Goal: Navigation & Orientation: Find specific page/section

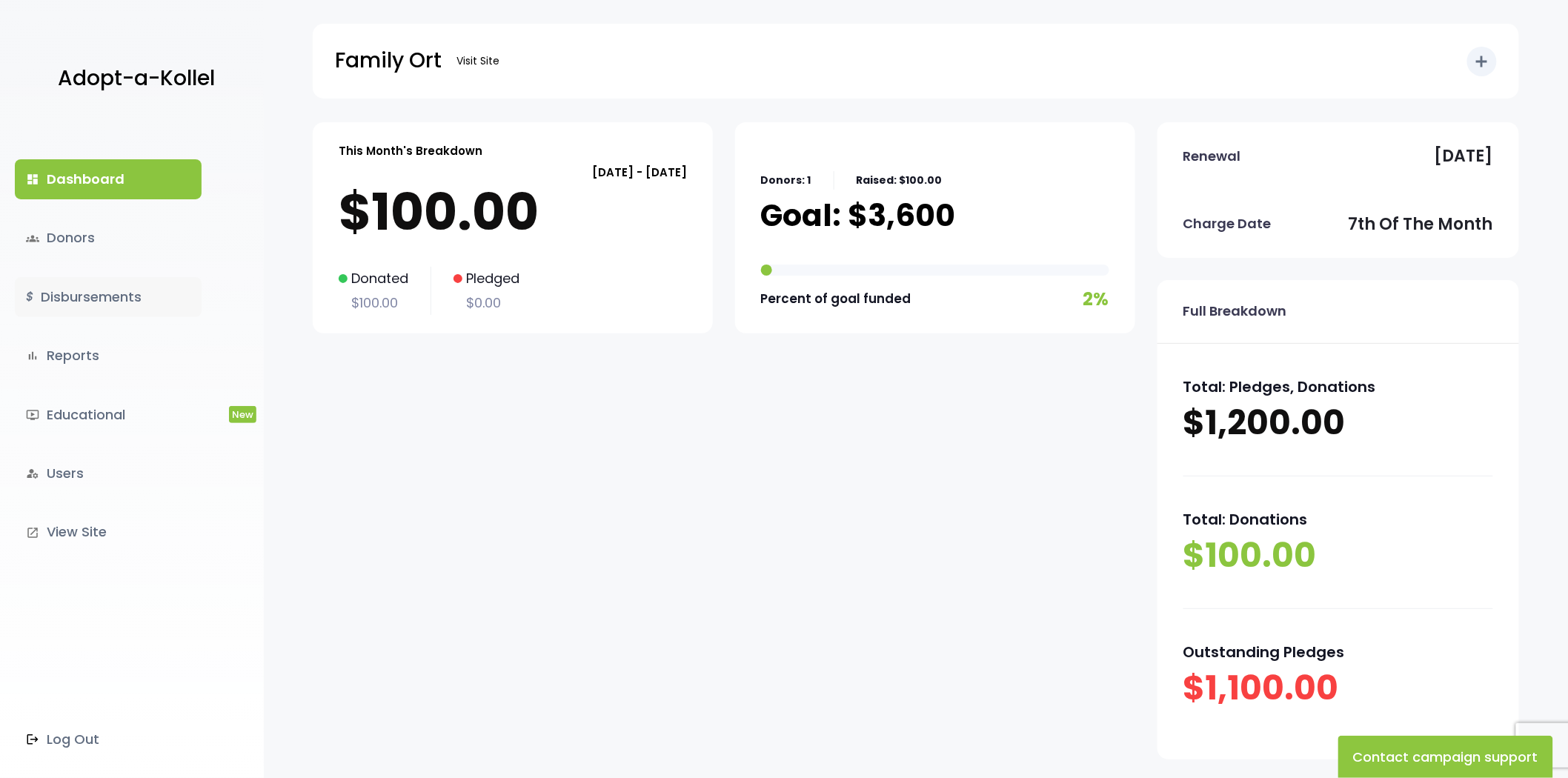
click at [103, 298] on link "$ Disbursements" at bounding box center [108, 297] width 187 height 40
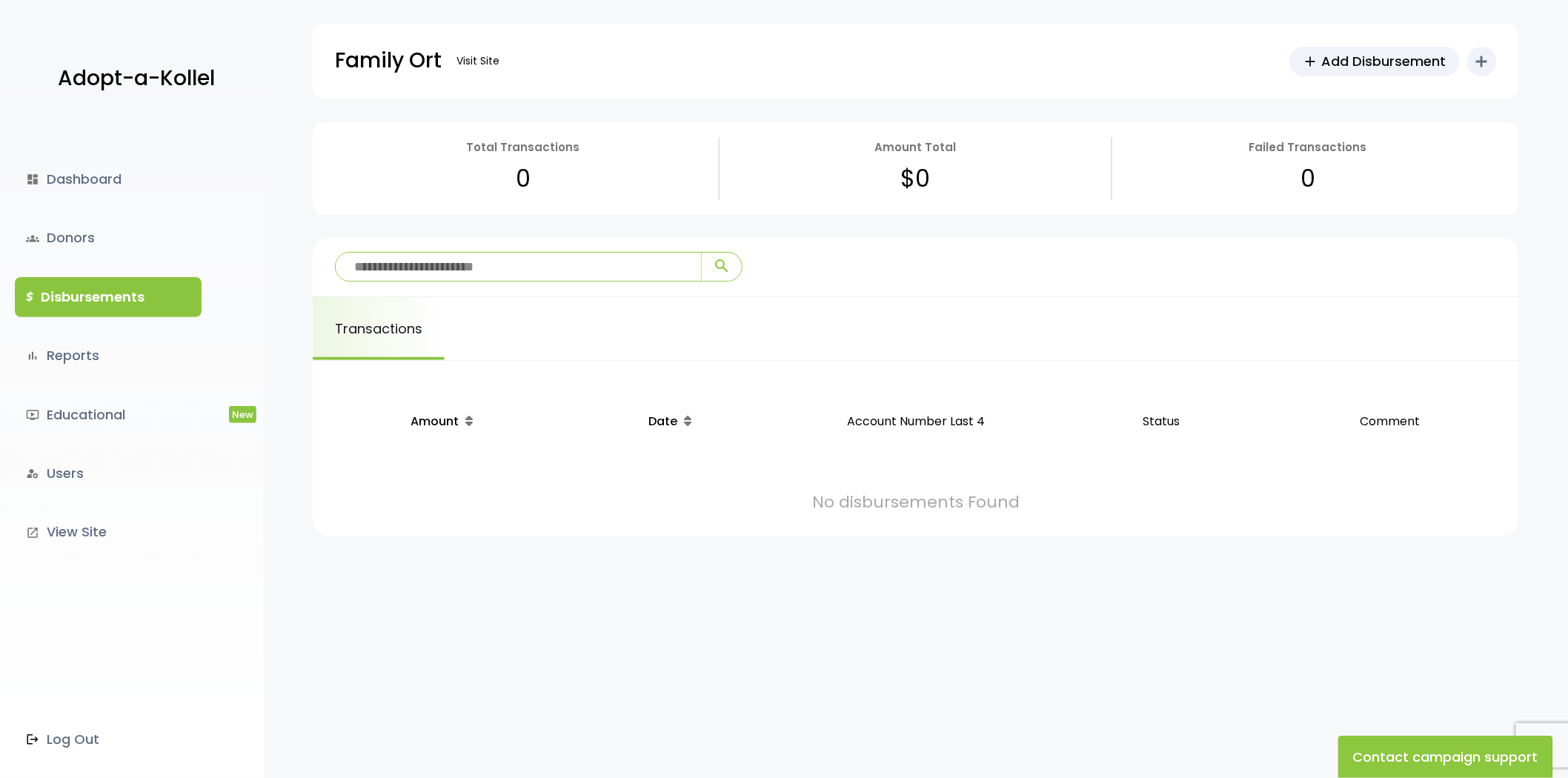
click at [132, 297] on link "$ Disbursements" at bounding box center [108, 297] width 187 height 40
click at [76, 142] on div "dashboard Dashboard groups Donors $ Disbursements bar_chart Reports ondemand_vi…" at bounding box center [132, 450] width 264 height 656
click at [80, 169] on link "dashboard Dashboard" at bounding box center [108, 179] width 187 height 40
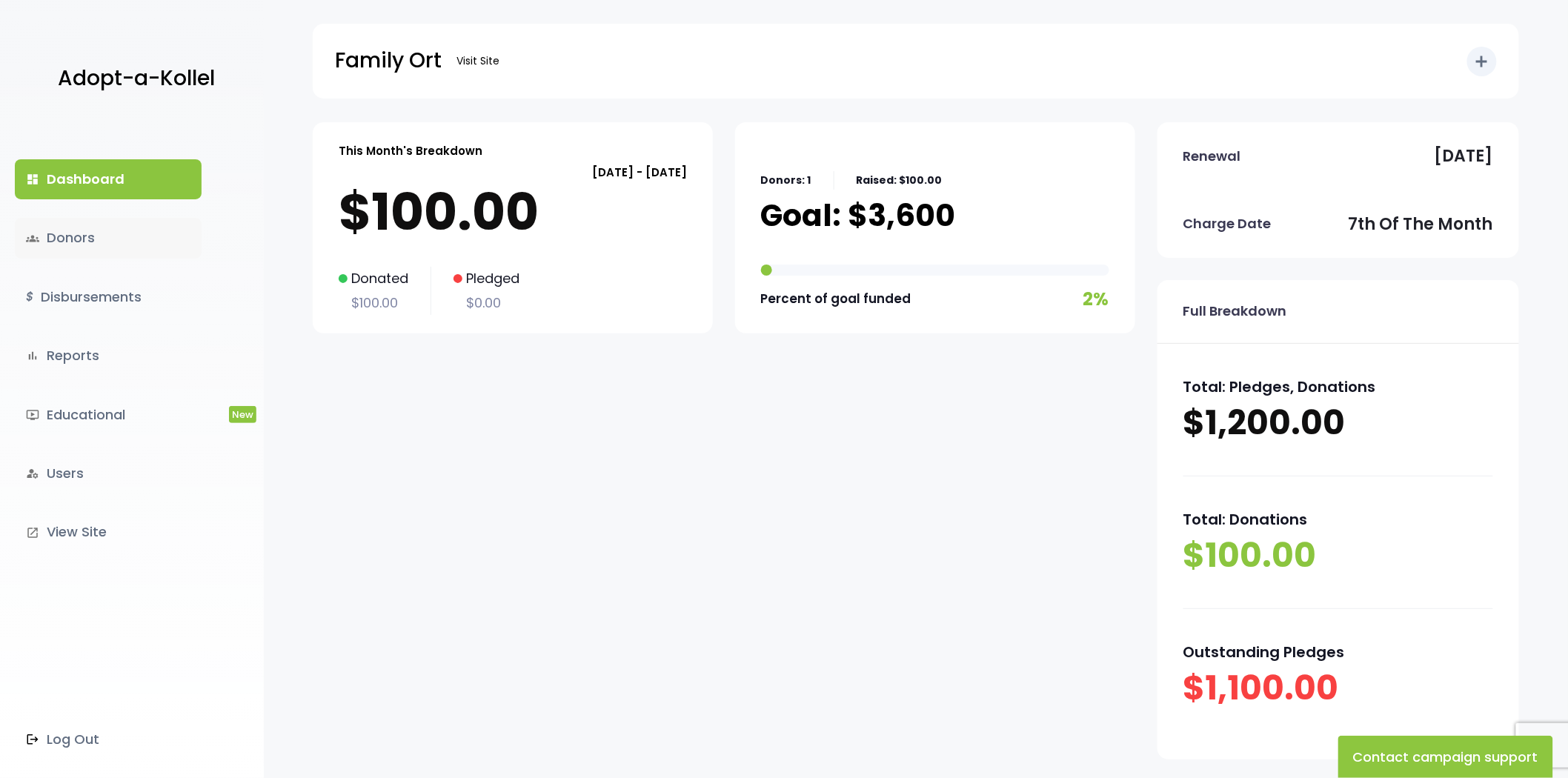
click at [39, 243] on link "groups Donors" at bounding box center [108, 238] width 187 height 40
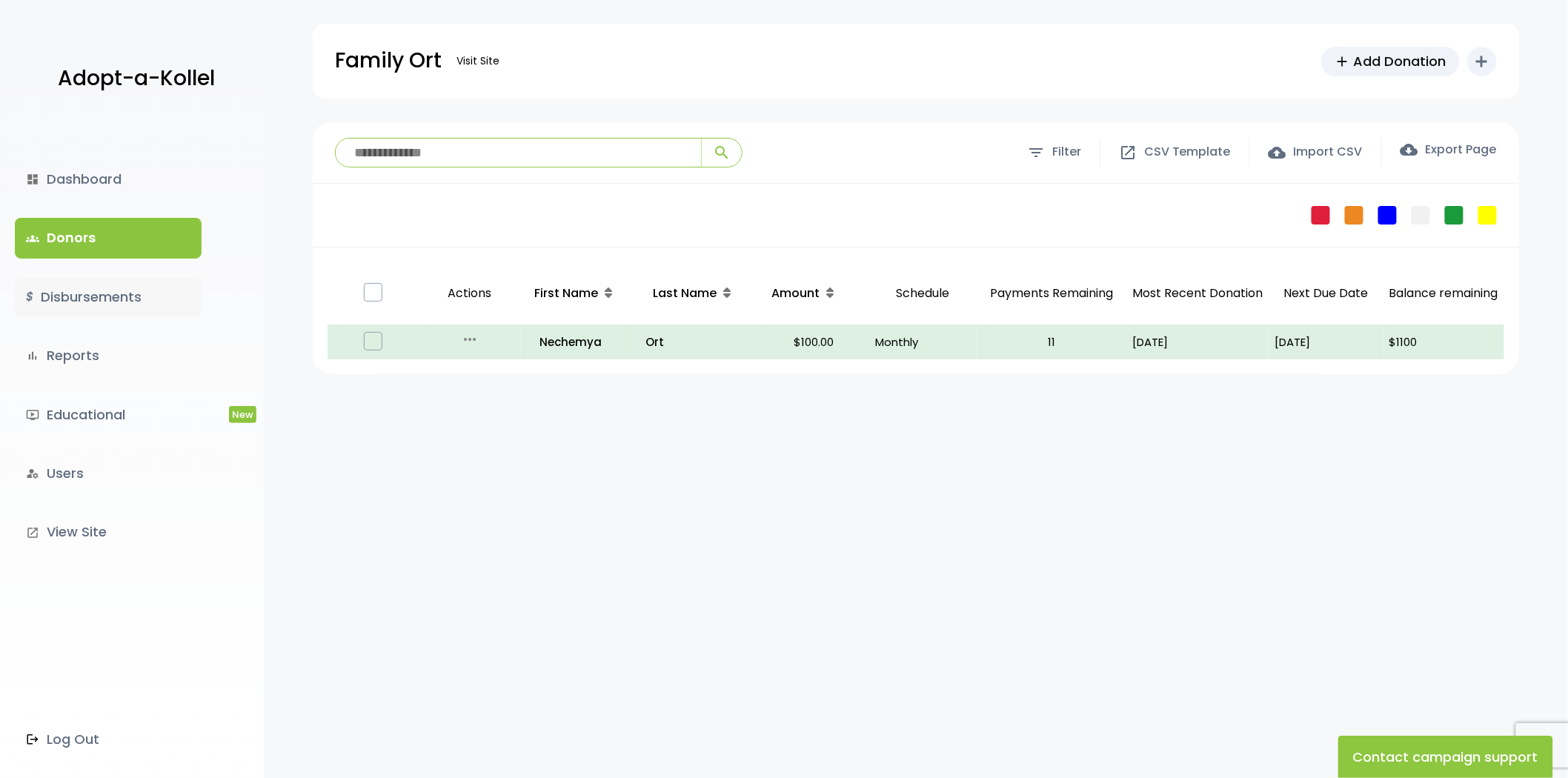
click at [126, 297] on link "$ Disbursements" at bounding box center [108, 297] width 187 height 40
click at [106, 195] on link "dashboard Dashboard" at bounding box center [108, 179] width 187 height 40
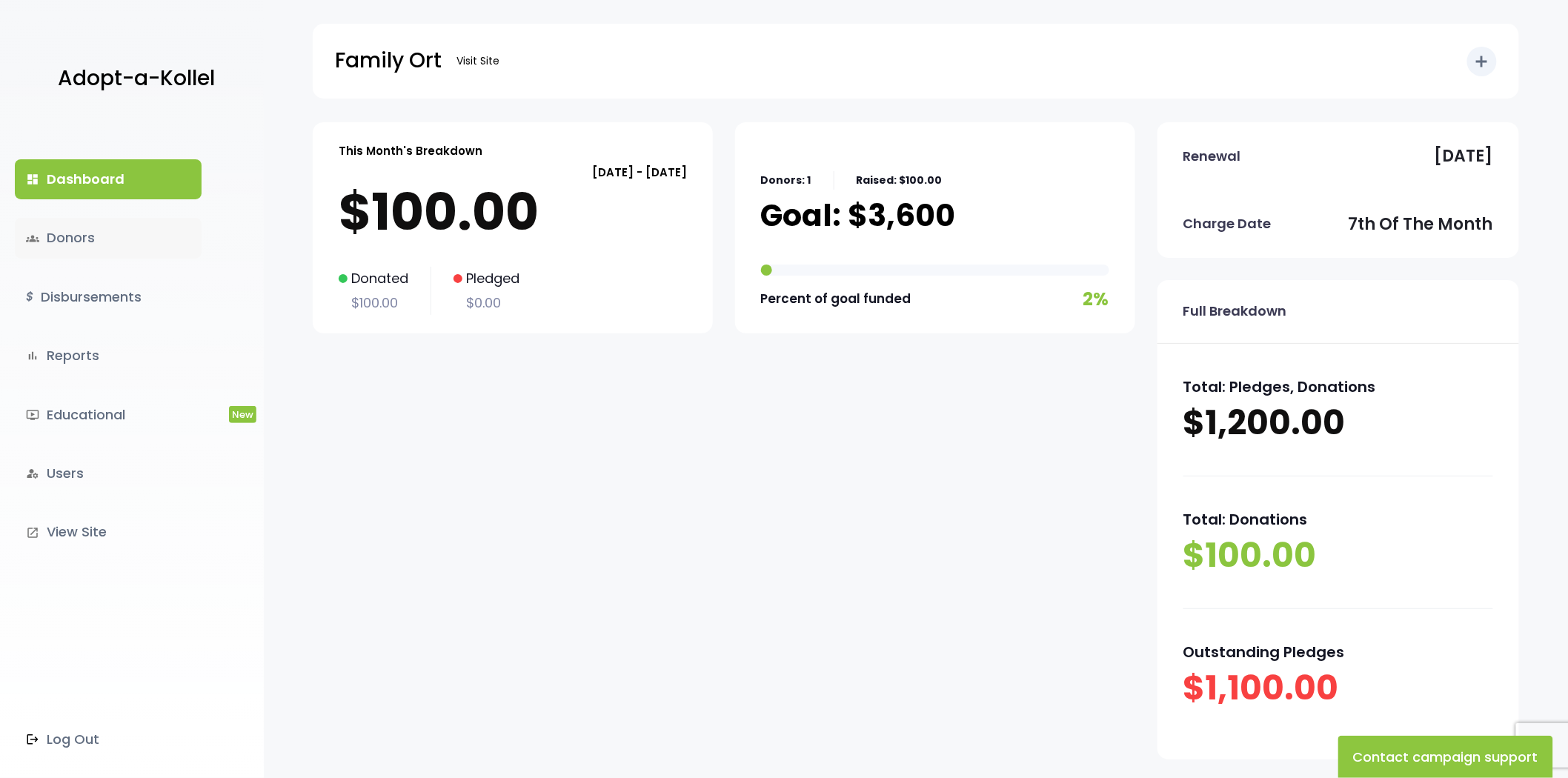
click at [99, 231] on link "groups Donors" at bounding box center [108, 238] width 187 height 40
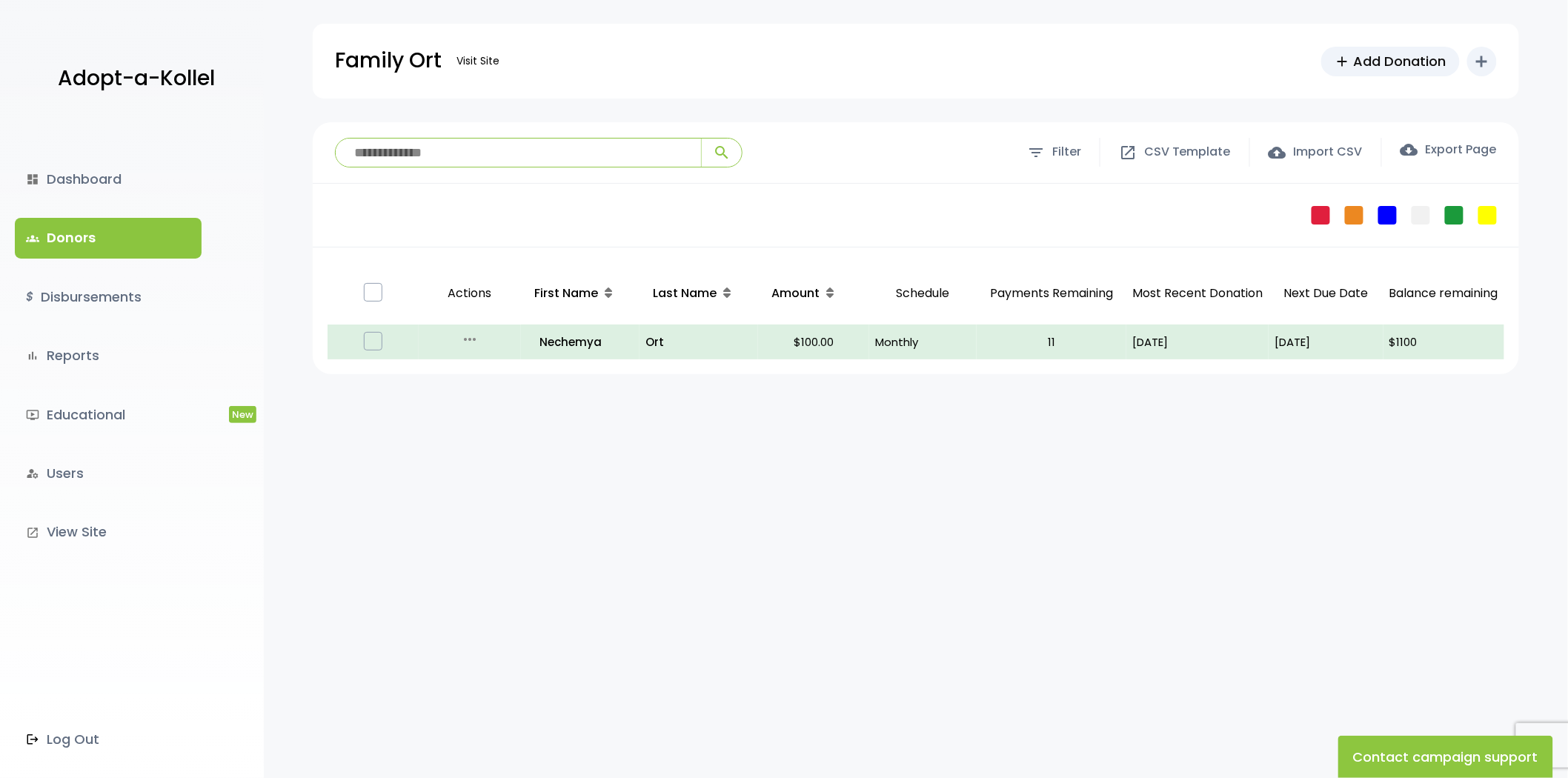
click at [108, 243] on link "groups Donors" at bounding box center [108, 238] width 187 height 40
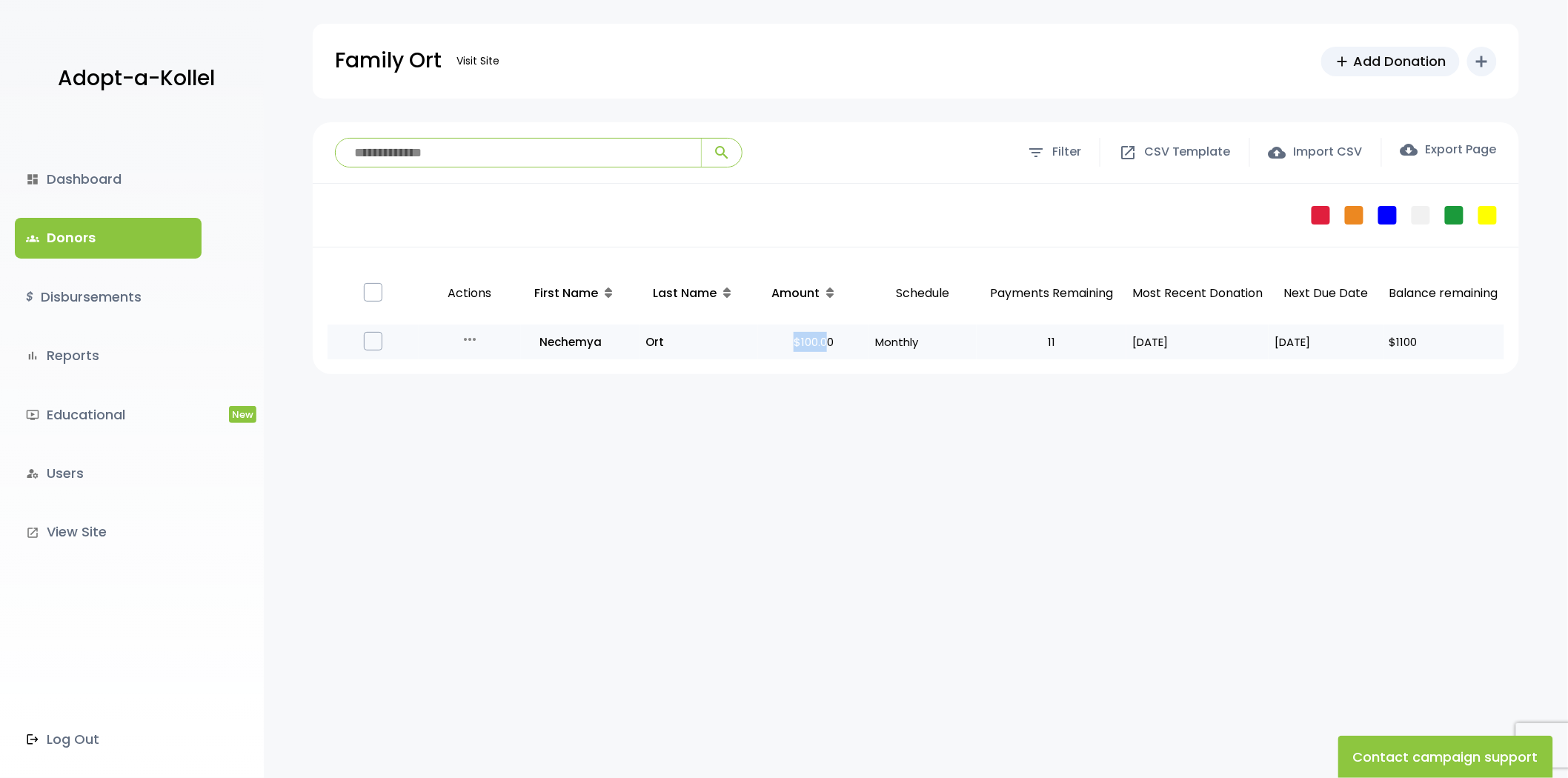
drag, startPoint x: 791, startPoint y: 339, endPoint x: 821, endPoint y: 339, distance: 30.0
click at [821, 339] on p "$100.00" at bounding box center [813, 341] width 99 height 20
click at [824, 339] on p "$100.00" at bounding box center [813, 341] width 99 height 20
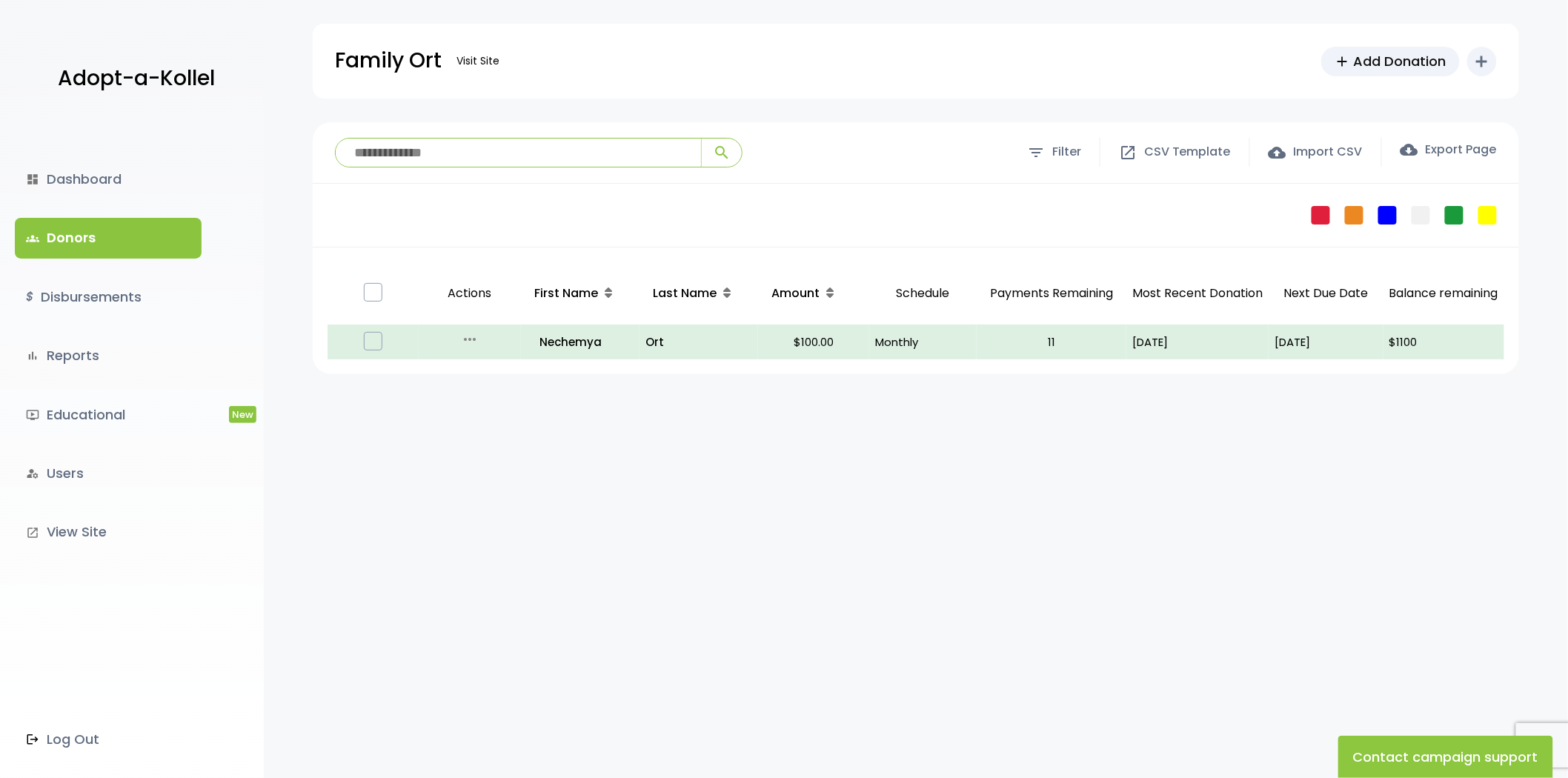
click at [150, 320] on div "dashboard Dashboard groups Donors $ Disbursements bar_chart Reports ondemand_vi…" at bounding box center [132, 450] width 264 height 656
click at [131, 298] on link "$ Disbursements" at bounding box center [108, 297] width 187 height 40
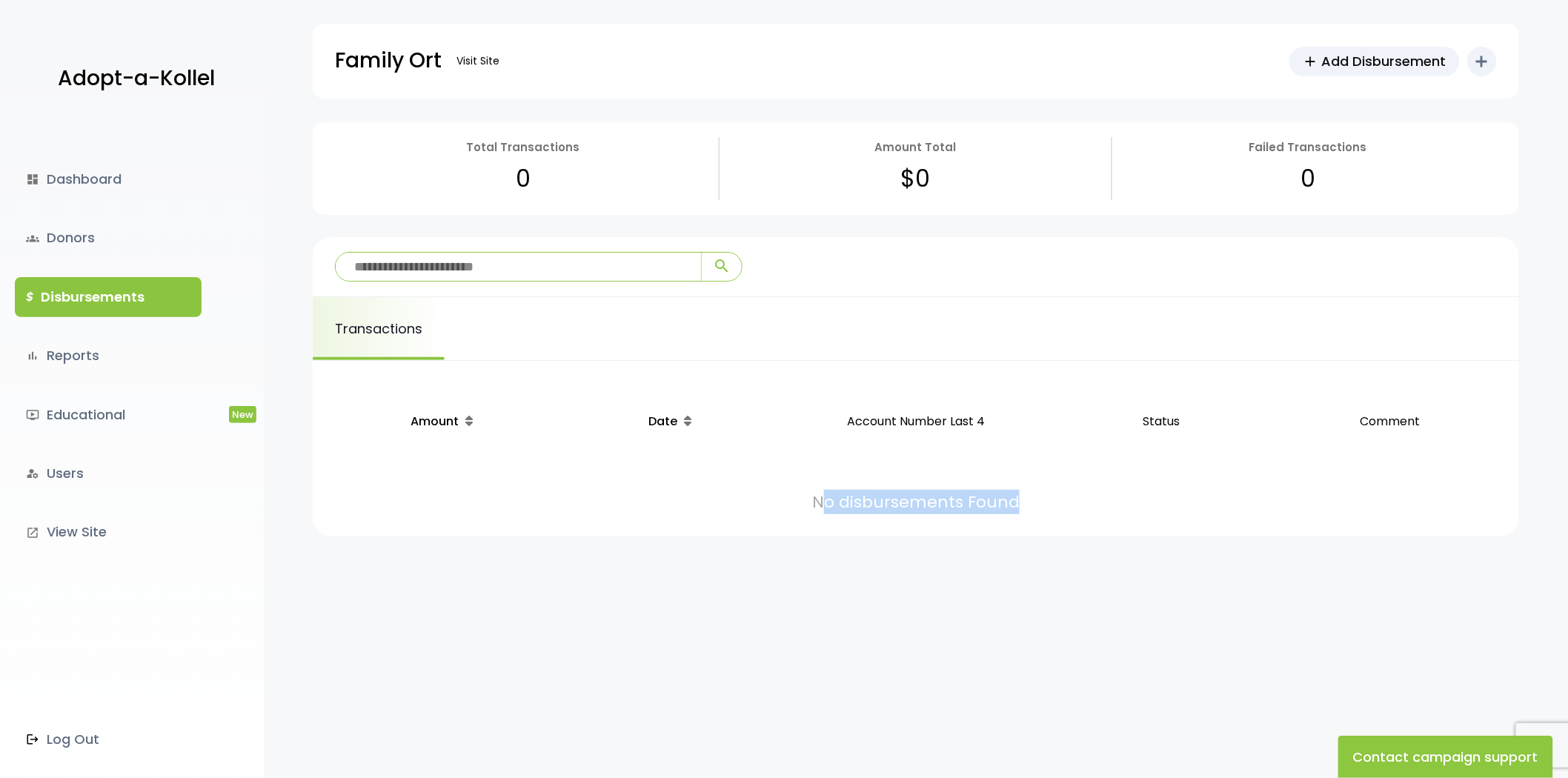
drag, startPoint x: 1038, startPoint y: 512, endPoint x: 831, endPoint y: 491, distance: 208.1
click at [831, 491] on td "No disbursements Found" at bounding box center [916, 495] width 1177 height 54
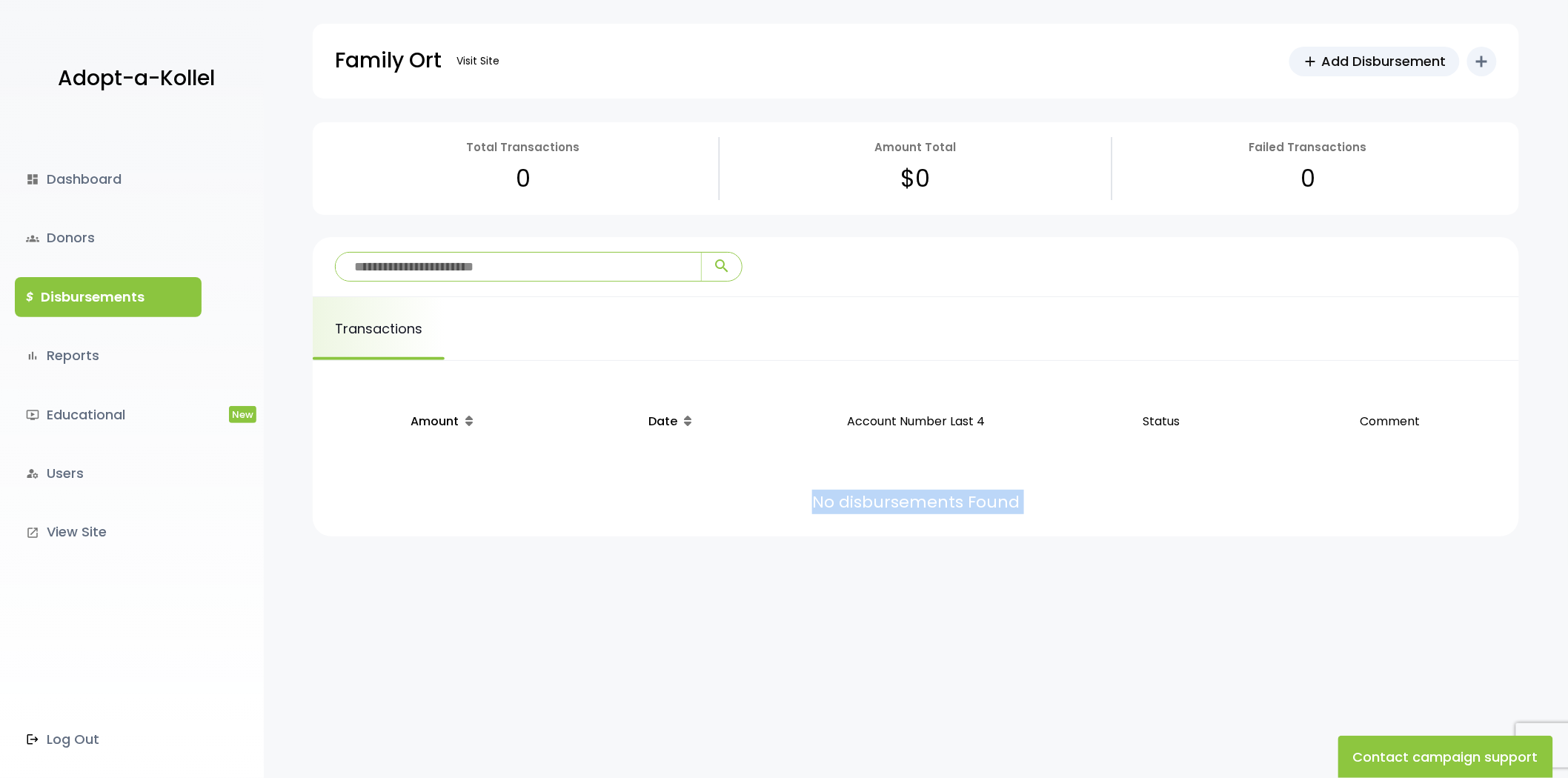
click at [851, 492] on td "No disbursements Found" at bounding box center [916, 495] width 1177 height 54
click at [106, 227] on link "groups Donors" at bounding box center [108, 238] width 187 height 40
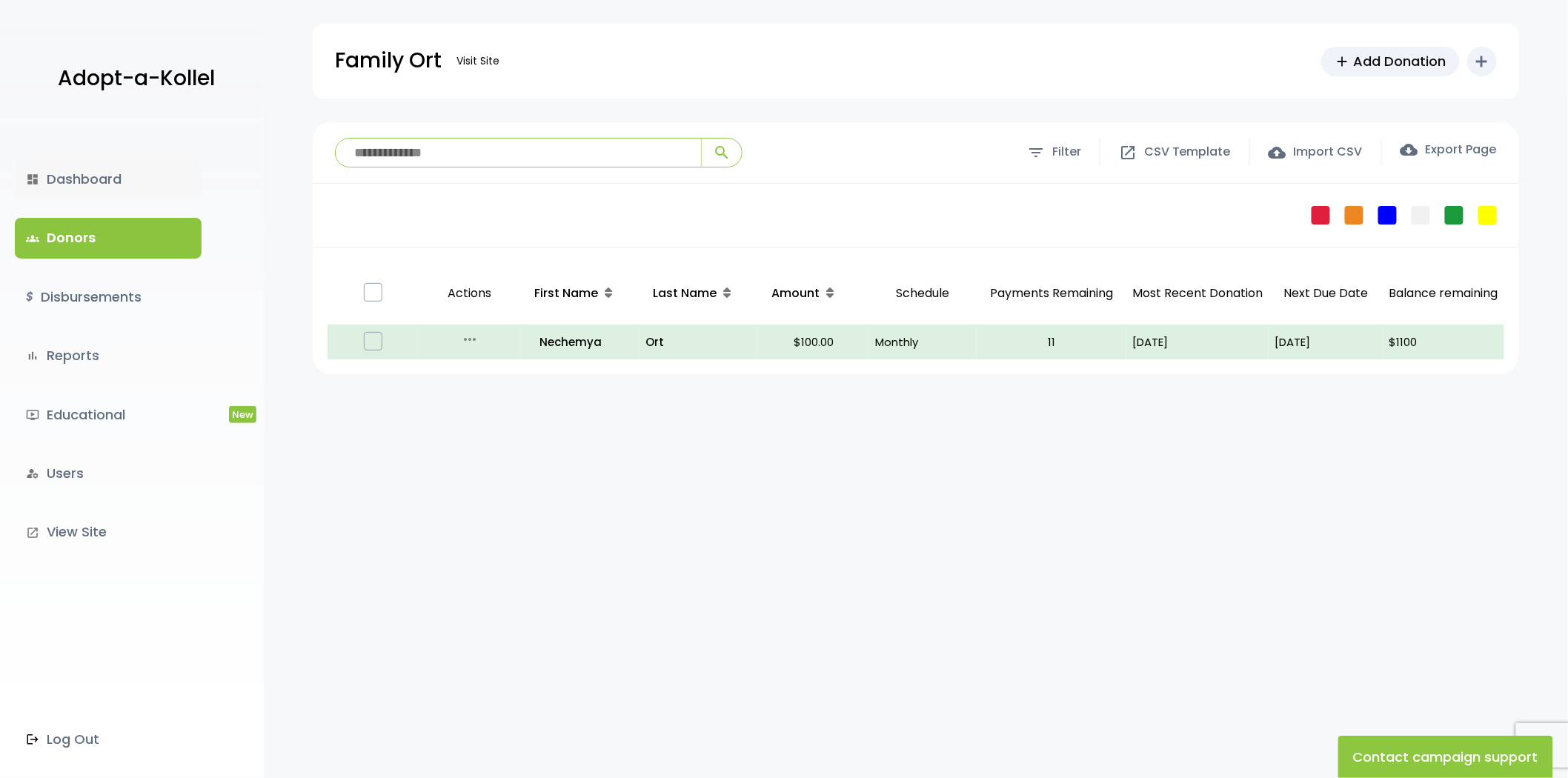
click at [105, 175] on link "dashboard Dashboard" at bounding box center [108, 179] width 187 height 40
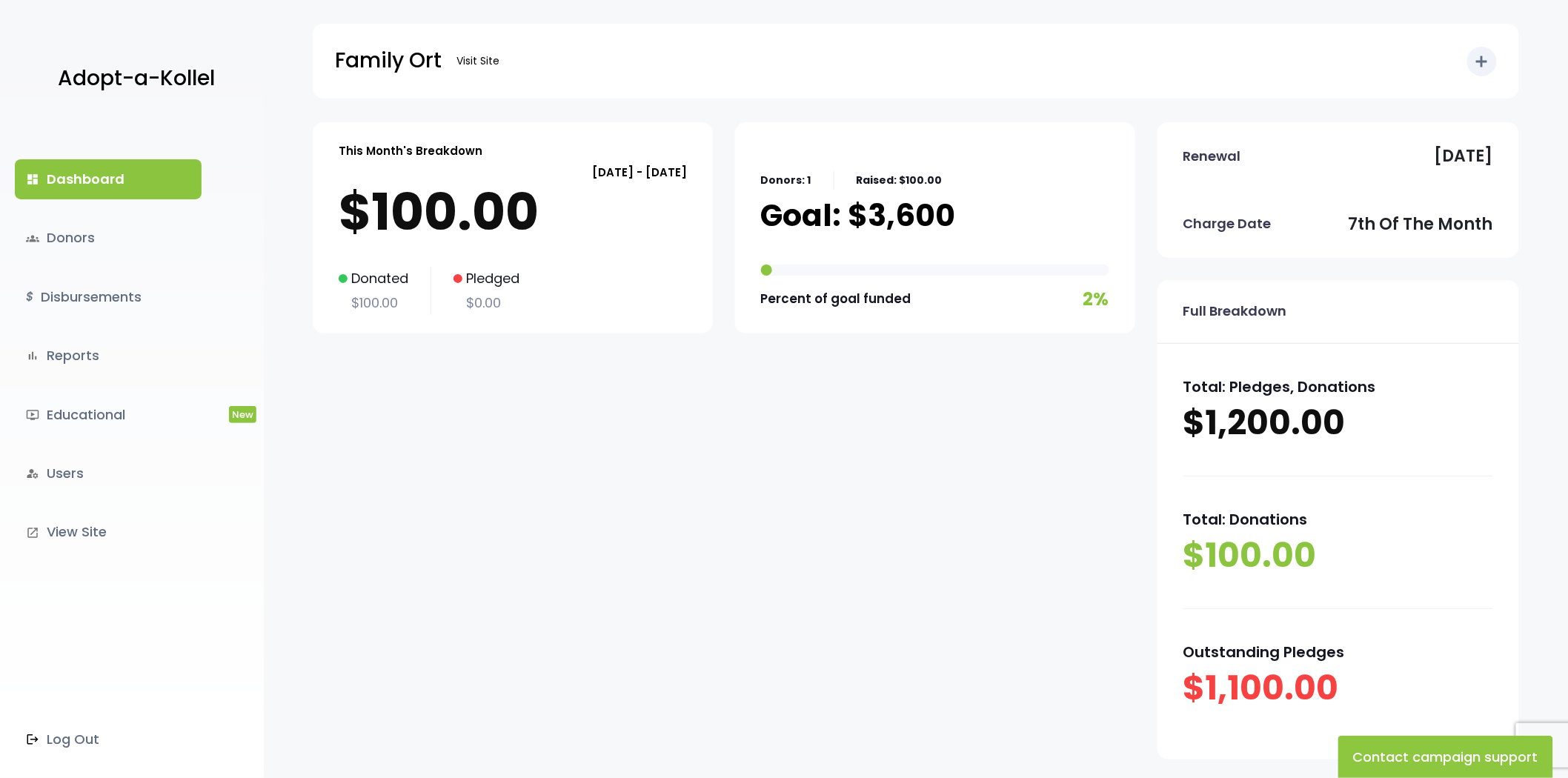
click at [109, 205] on div "dashboard Dashboard groups Donors $ Disbursements bar_chart Reports ondemand_vi…" at bounding box center [132, 450] width 264 height 656
click at [112, 239] on link "groups Donors" at bounding box center [108, 238] width 187 height 40
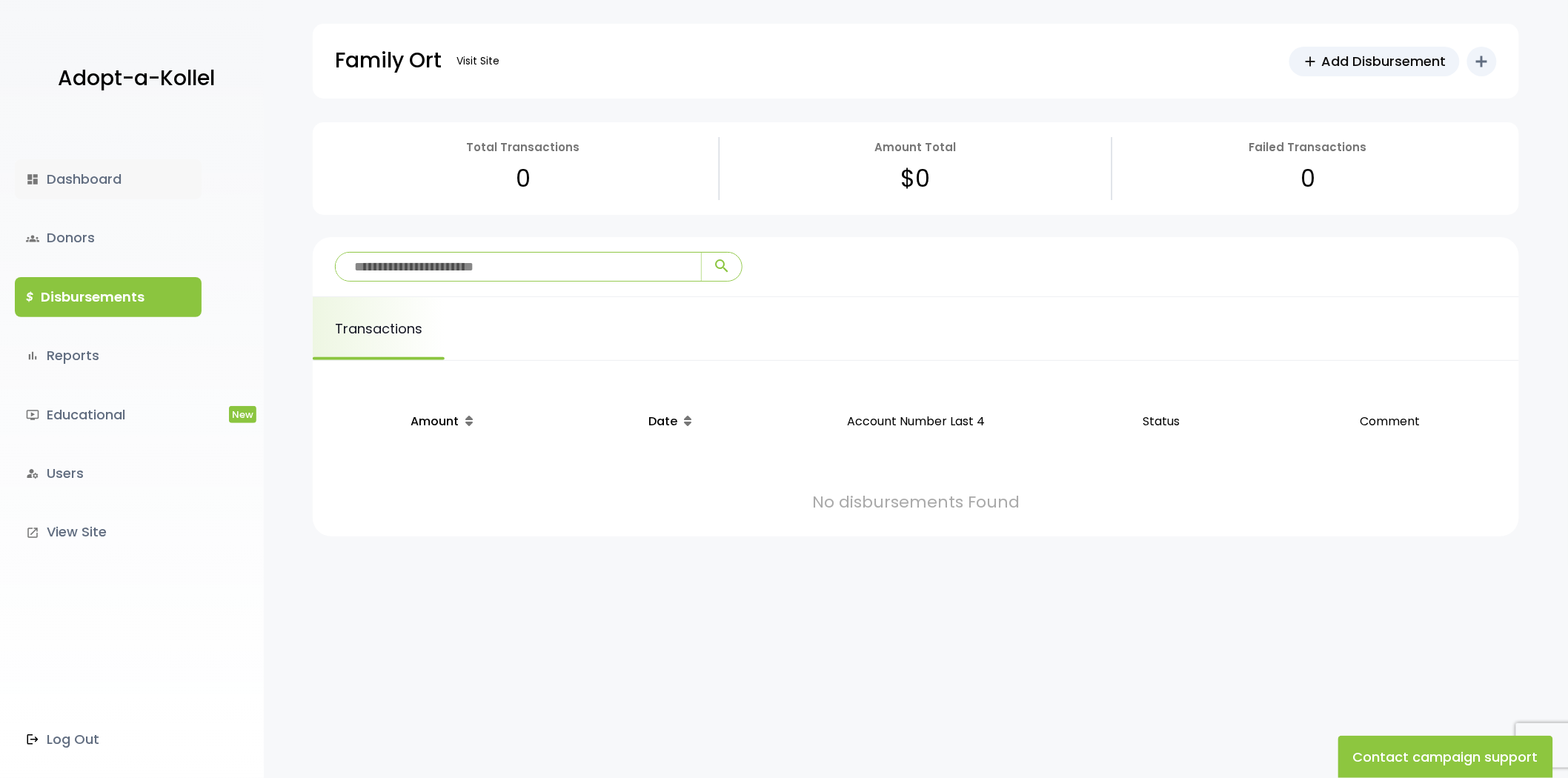
click at [134, 195] on link "dashboard Dashboard" at bounding box center [108, 179] width 187 height 40
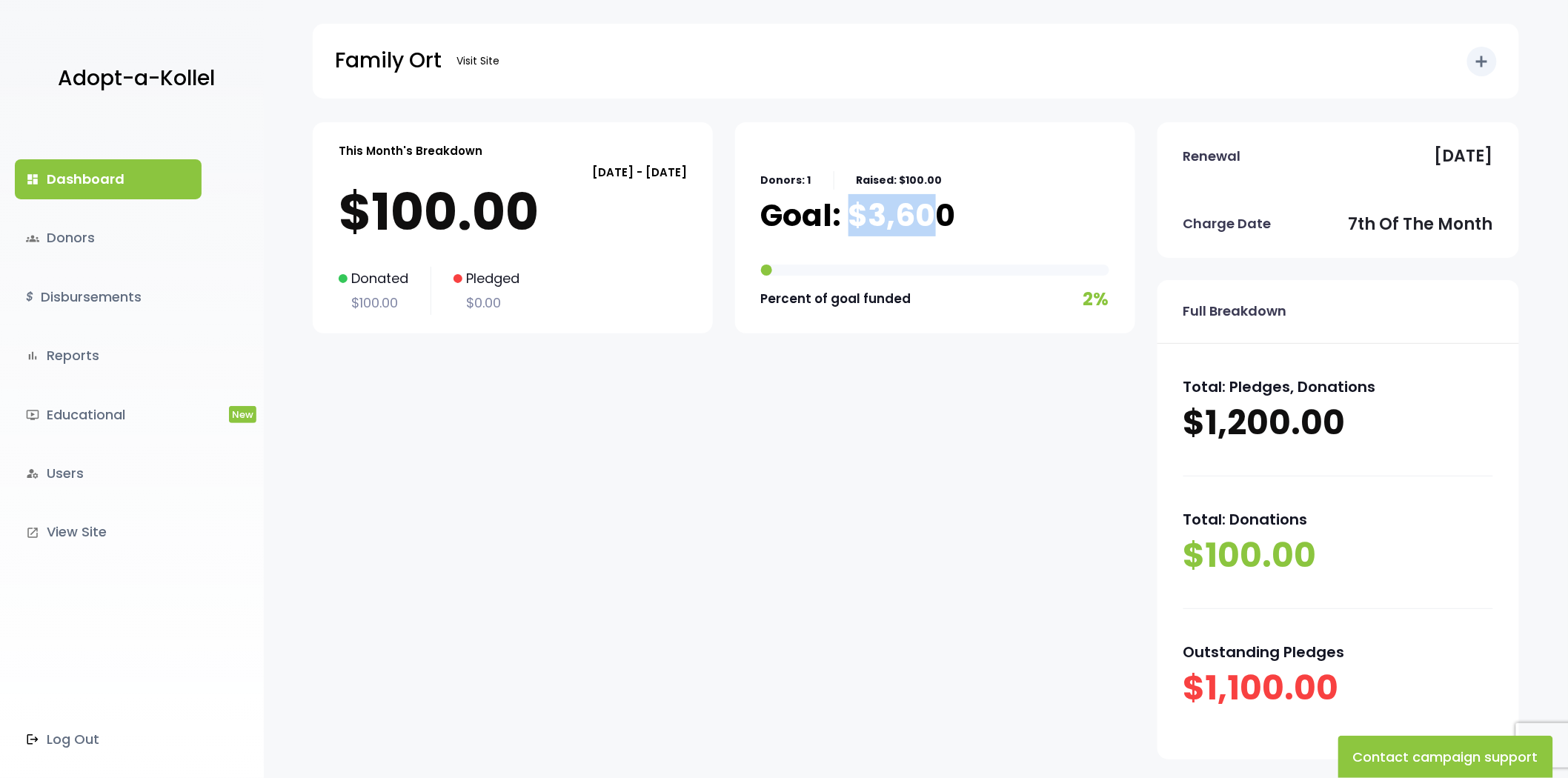
drag, startPoint x: 848, startPoint y: 220, endPoint x: 939, endPoint y: 220, distance: 91.0
click at [939, 220] on p "Goal: $3,600" at bounding box center [858, 216] width 195 height 37
click at [949, 220] on p "Goal: $3,600" at bounding box center [858, 216] width 195 height 37
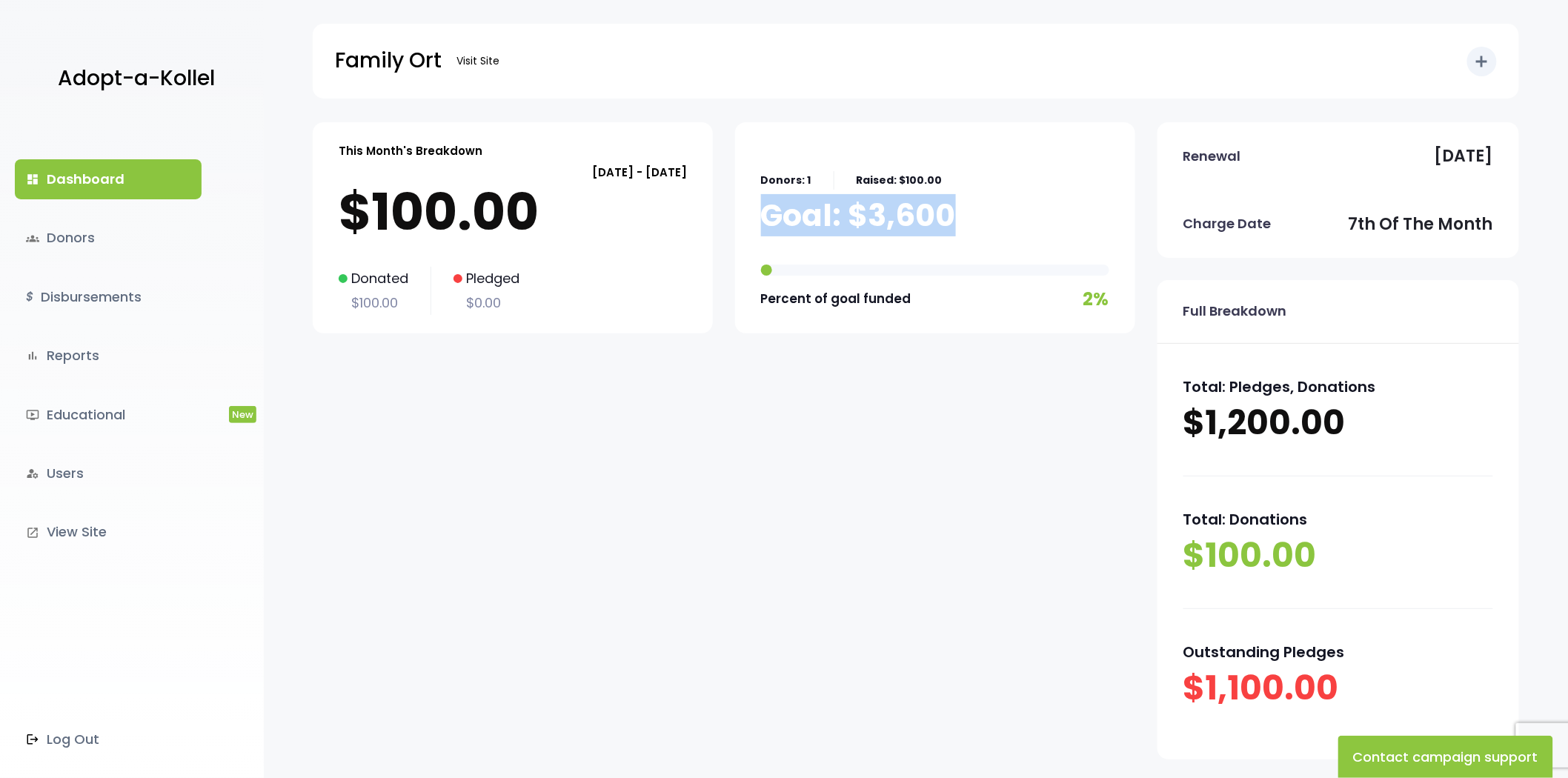
click at [939, 219] on p "Goal: $3,600" at bounding box center [858, 216] width 195 height 37
click at [931, 215] on p "Goal: $3,600" at bounding box center [858, 216] width 195 height 37
drag, startPoint x: 957, startPoint y: 208, endPoint x: 850, endPoint y: 205, distance: 107.0
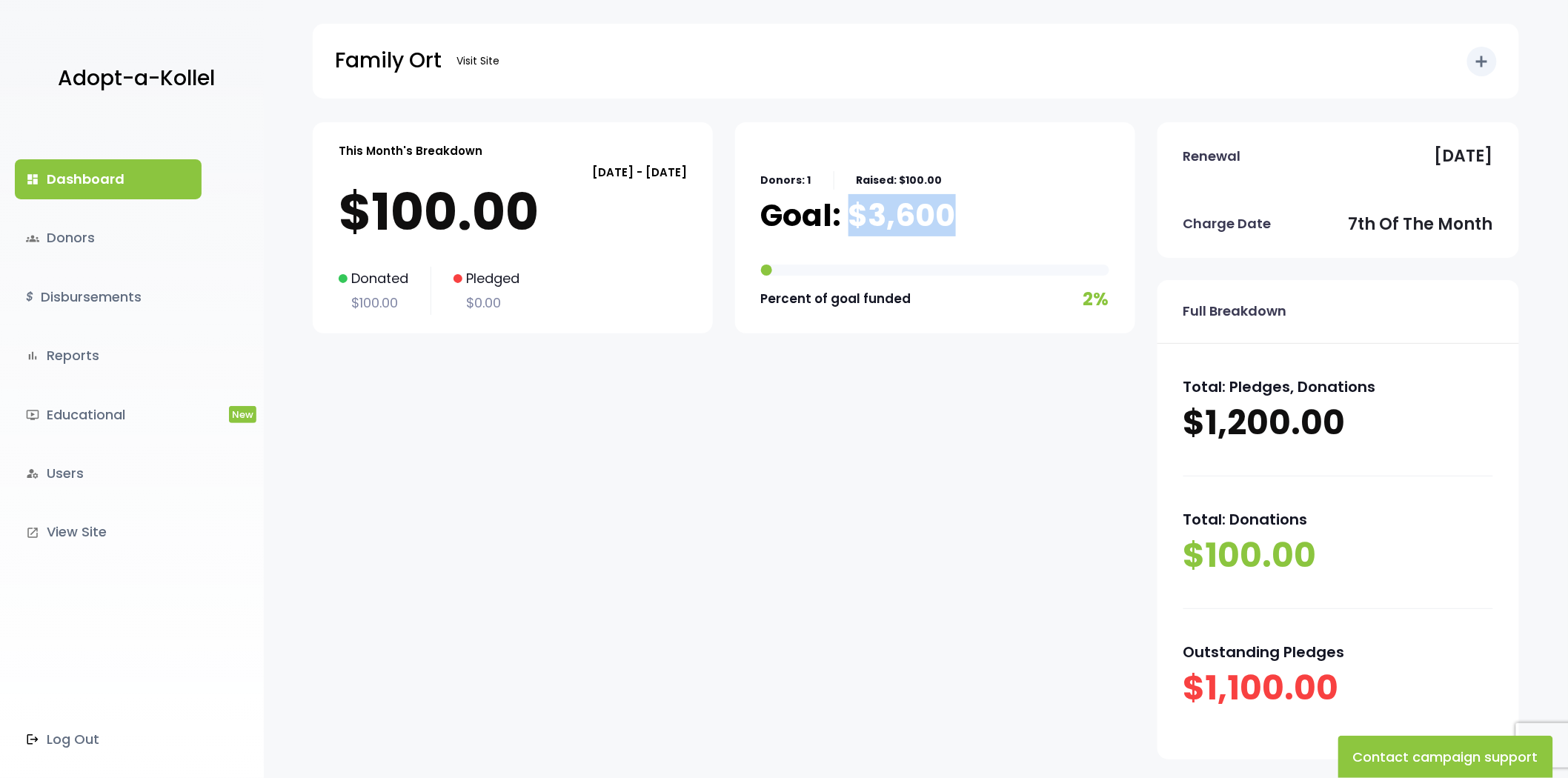
click at [850, 205] on div "Donors: 1 Raised: $100.00 Goal: $3,600 Percent of goal funded 2%" at bounding box center [935, 228] width 348 height 174
click at [850, 205] on p "Goal: $3,600" at bounding box center [858, 216] width 195 height 37
click at [505, 504] on div "This Month's Breakdown August 07 - September 06 $100.00 Donated $100.00 Pledged…" at bounding box center [724, 452] width 822 height 659
drag, startPoint x: 952, startPoint y: 217, endPoint x: 851, endPoint y: 216, distance: 101.0
click at [851, 216] on p "Goal: $3,600" at bounding box center [858, 216] width 195 height 37
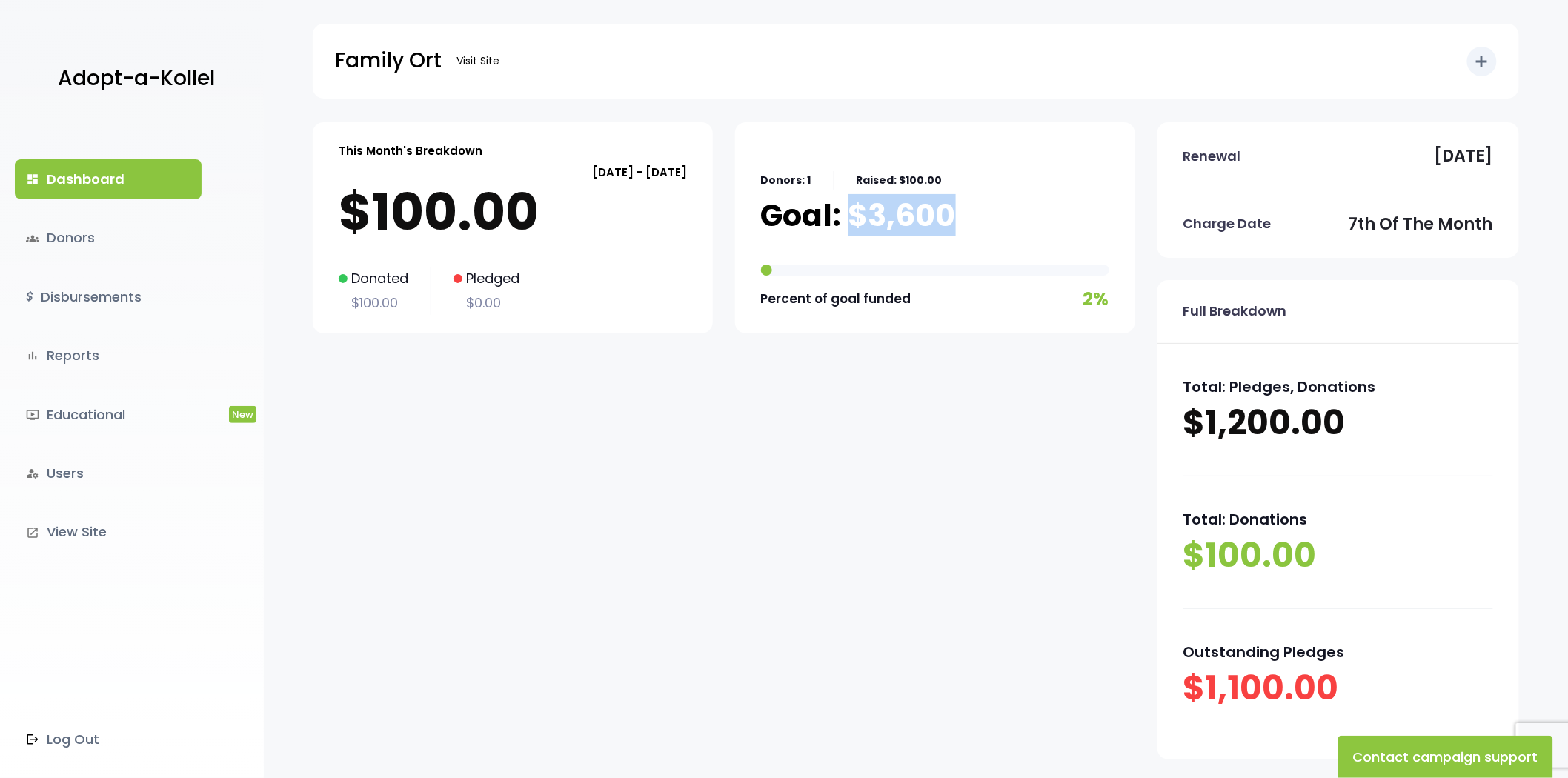
click at [851, 216] on p "Goal: $3,600" at bounding box center [858, 216] width 195 height 37
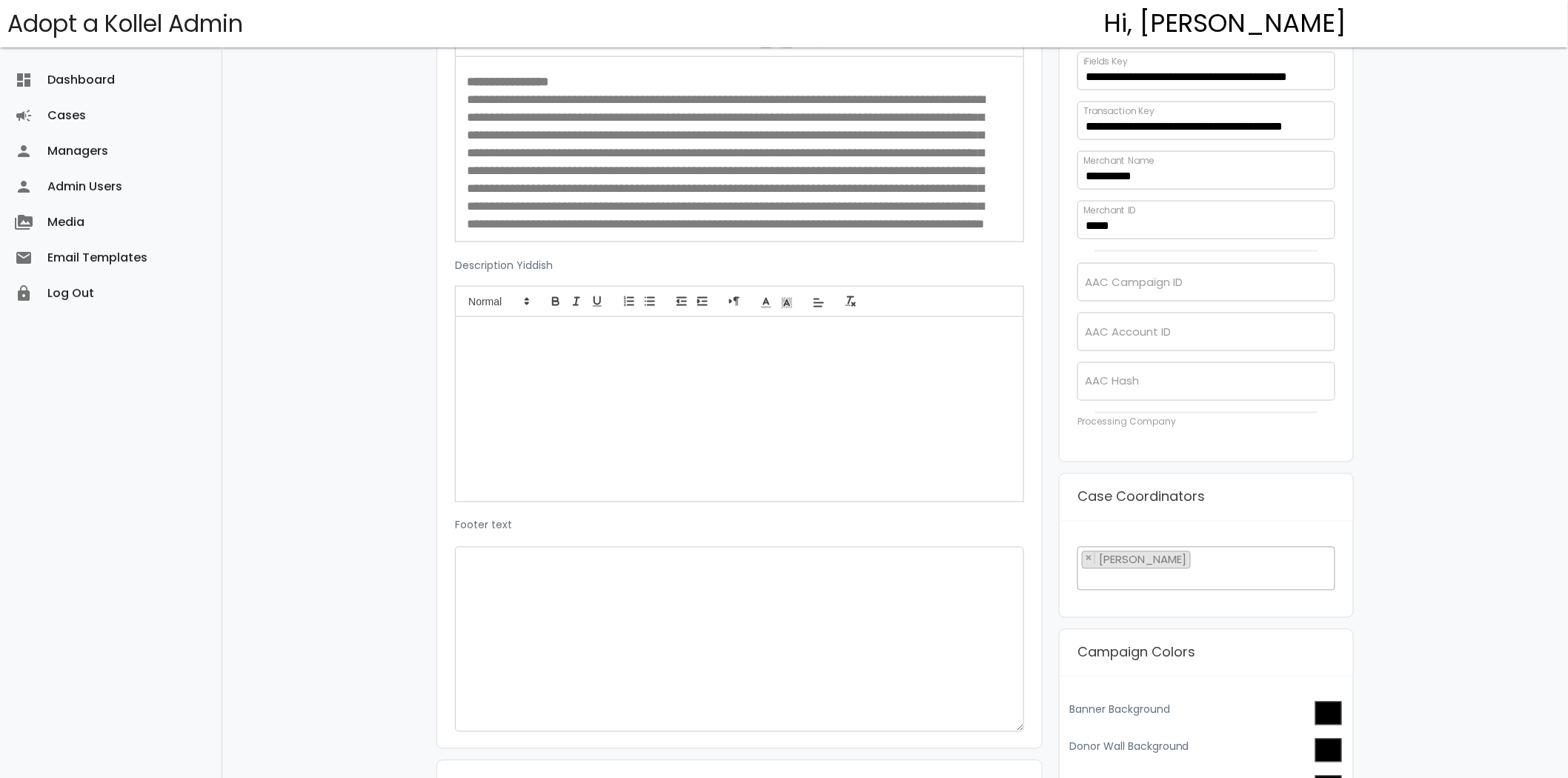
scroll to position [823, 0]
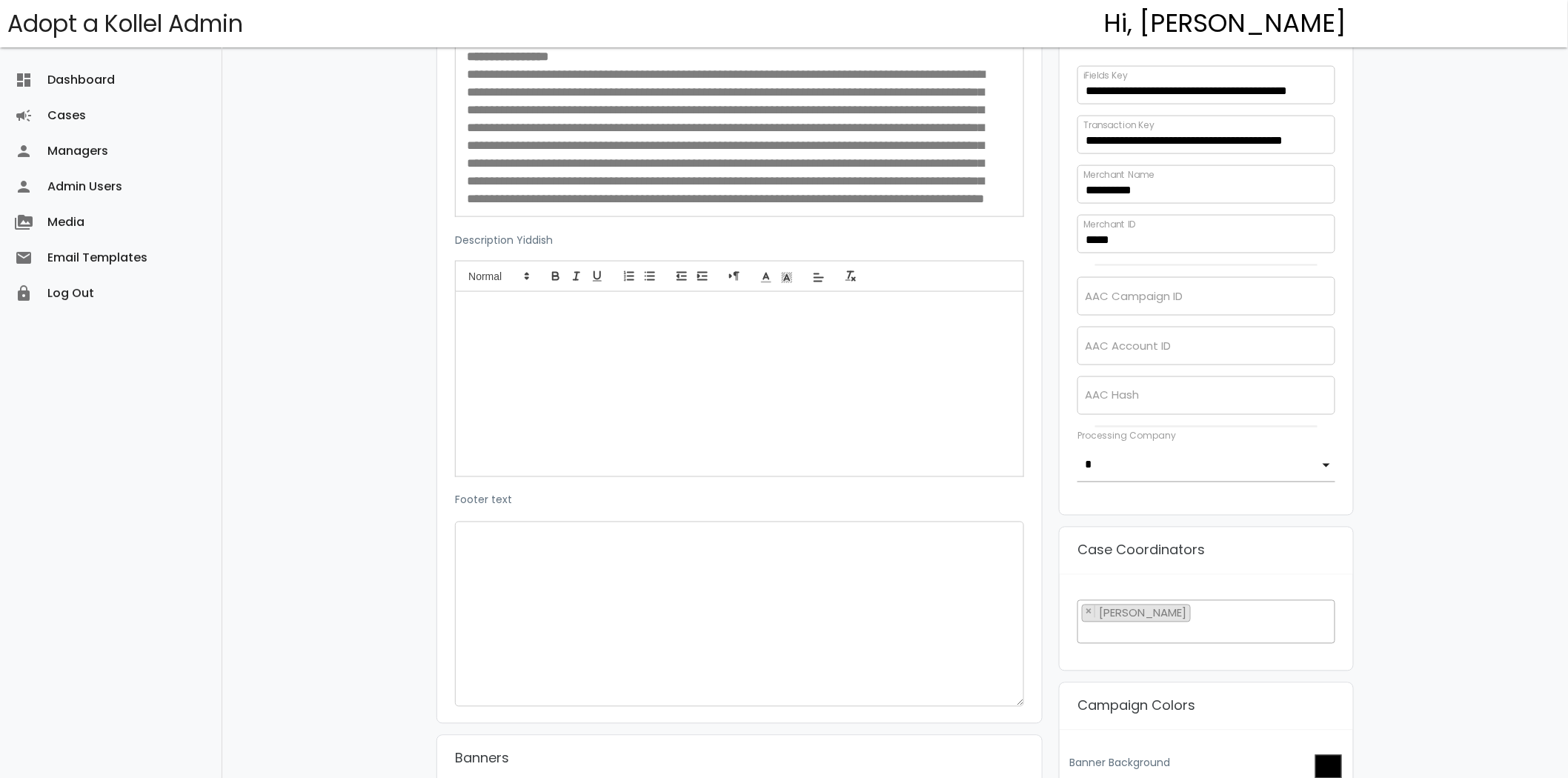
click at [1169, 554] on p "Case Coordinators" at bounding box center [1141, 550] width 127 height 23
click at [1166, 554] on p "Case Coordinators" at bounding box center [1141, 550] width 127 height 23
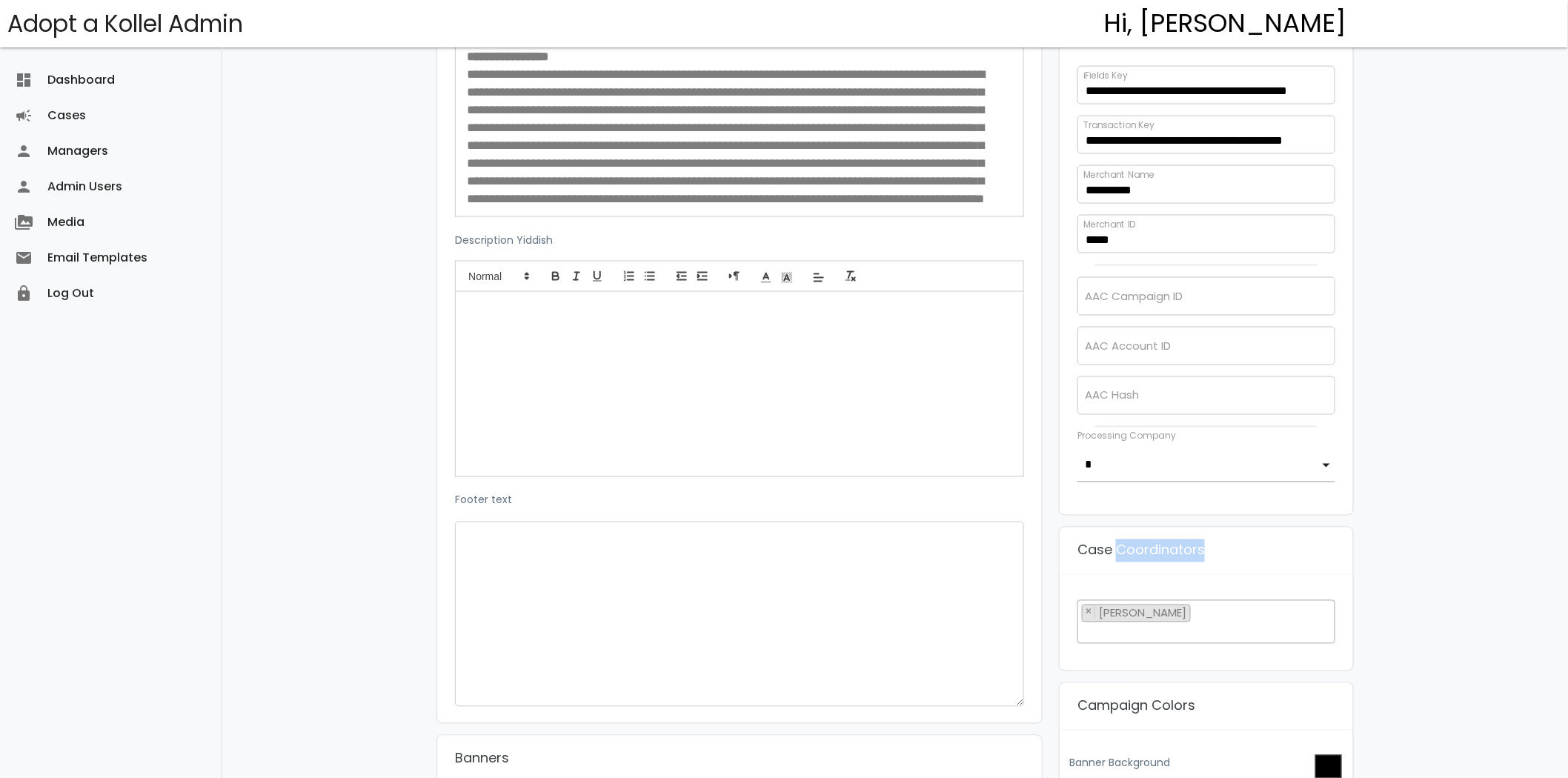
click at [1166, 554] on p "Case Coordinators" at bounding box center [1141, 550] width 127 height 23
click at [1170, 553] on p "Case Coordinators" at bounding box center [1141, 550] width 127 height 23
click at [1190, 544] on p "Case Coordinators" at bounding box center [1141, 550] width 127 height 23
click at [1204, 545] on div "Case Coordinators" at bounding box center [1205, 551] width 293 height 48
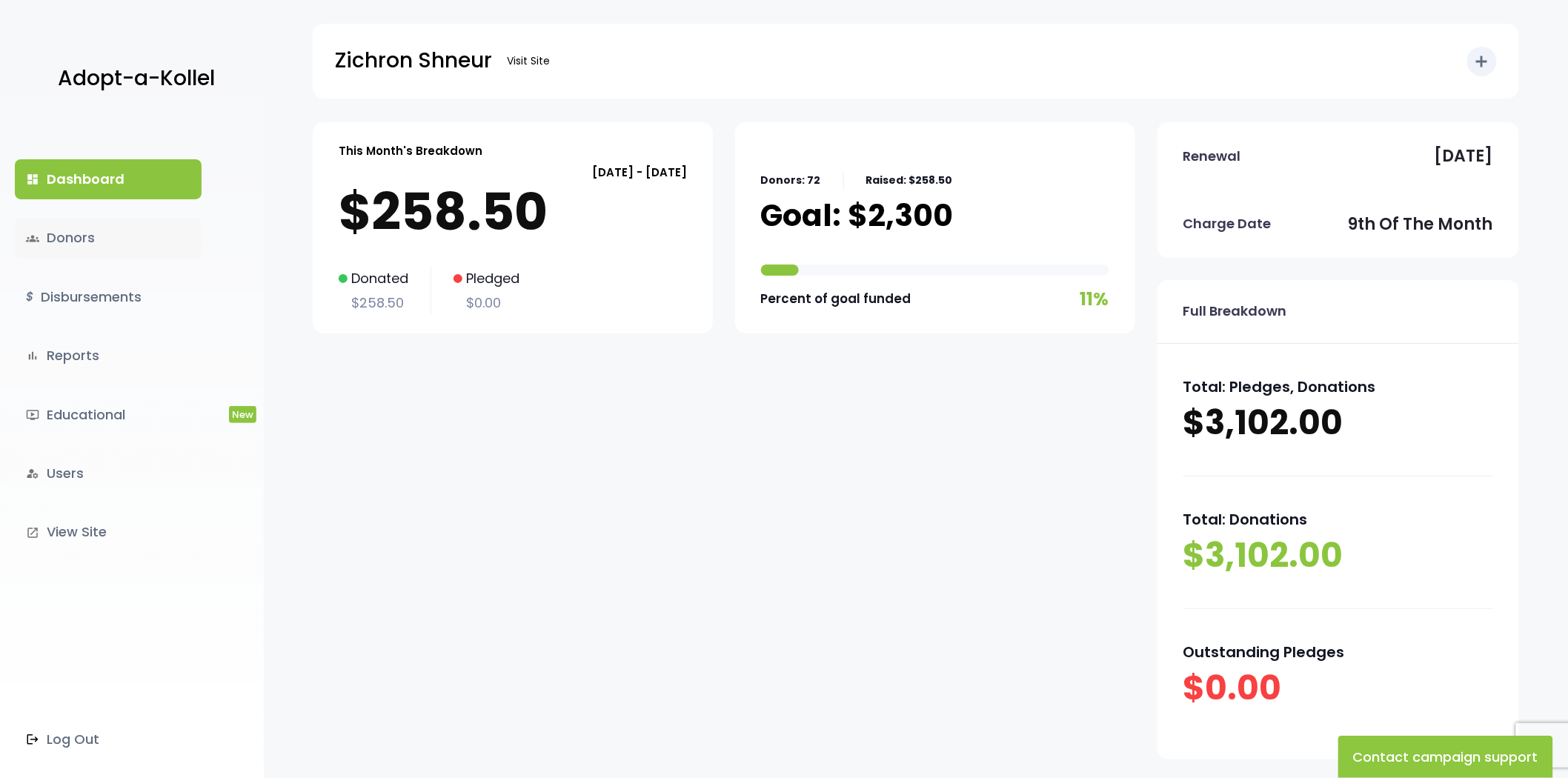
click at [101, 243] on link "groups Donors" at bounding box center [108, 238] width 187 height 40
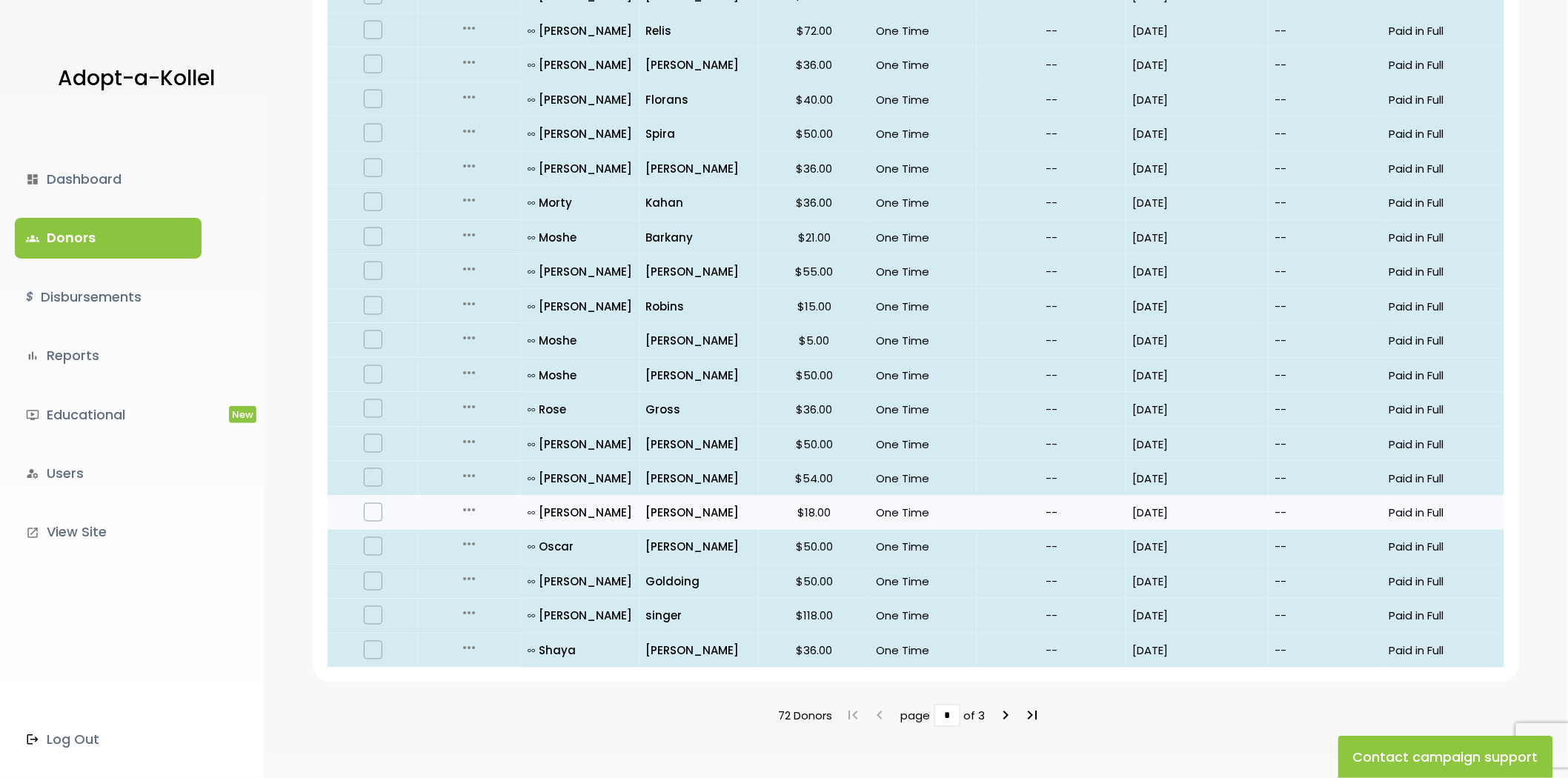
scroll to position [737, 0]
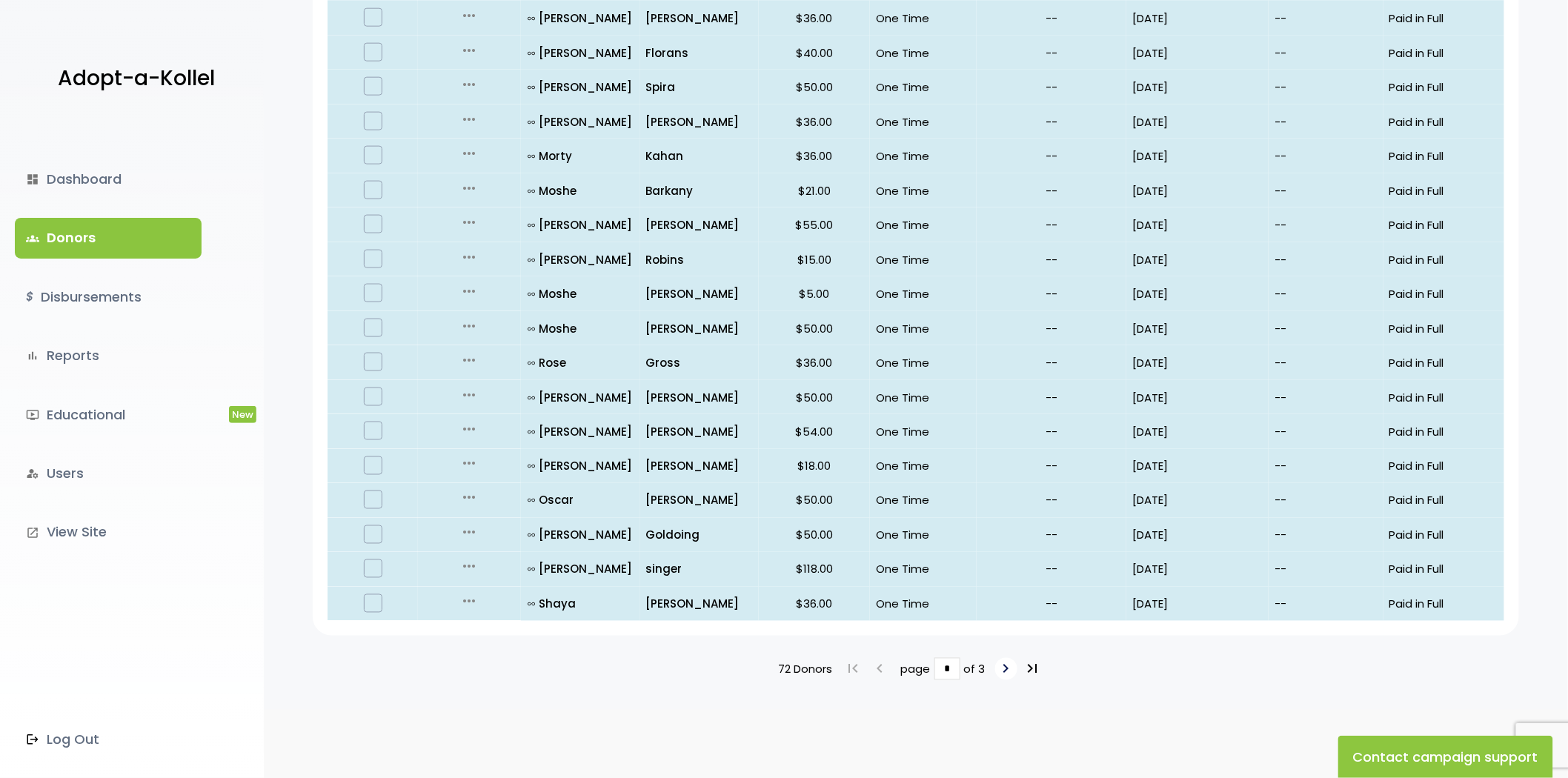
click at [1000, 664] on icon "keyboard_arrow_right" at bounding box center [1006, 669] width 17 height 18
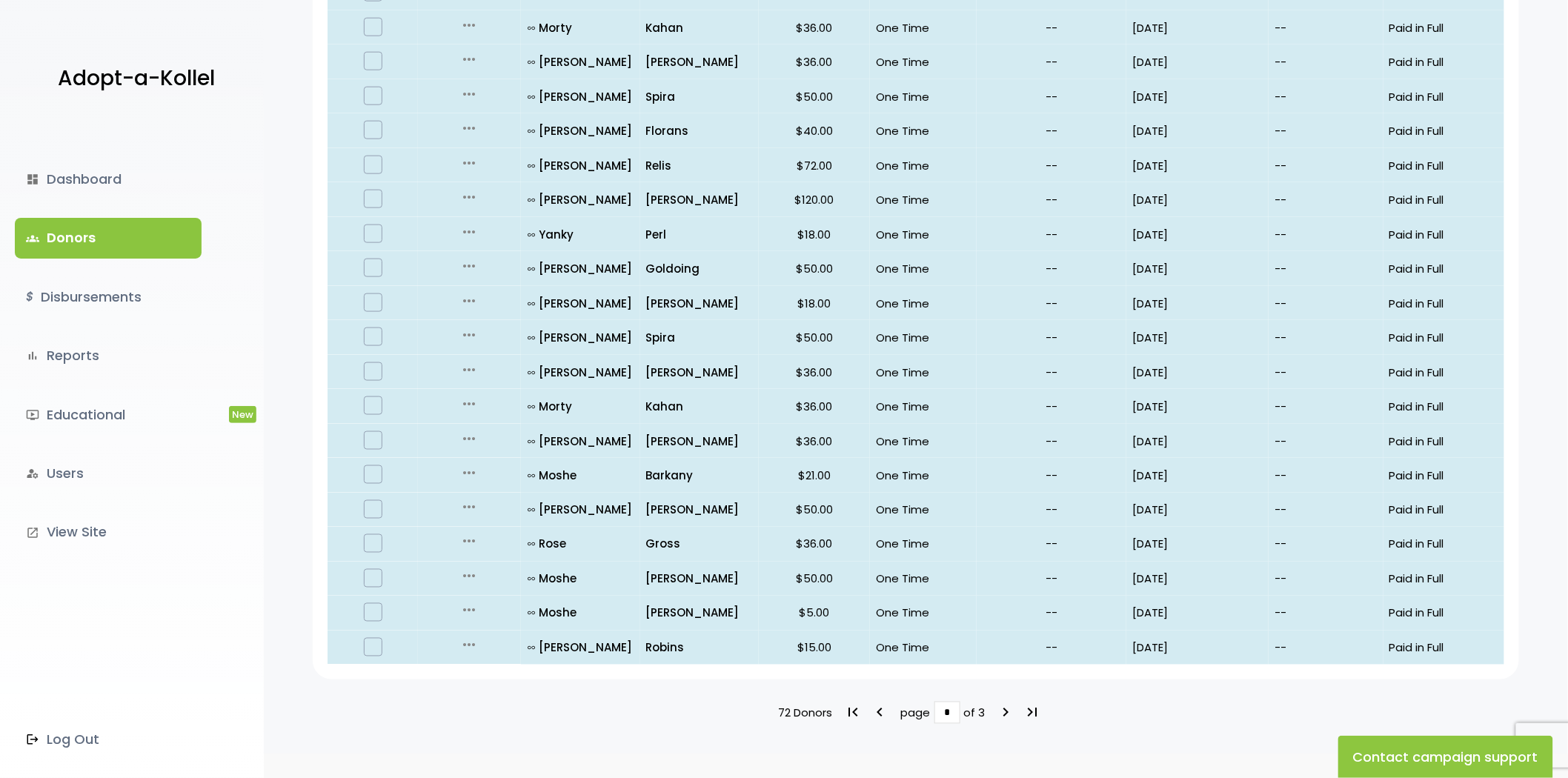
scroll to position [737, 0]
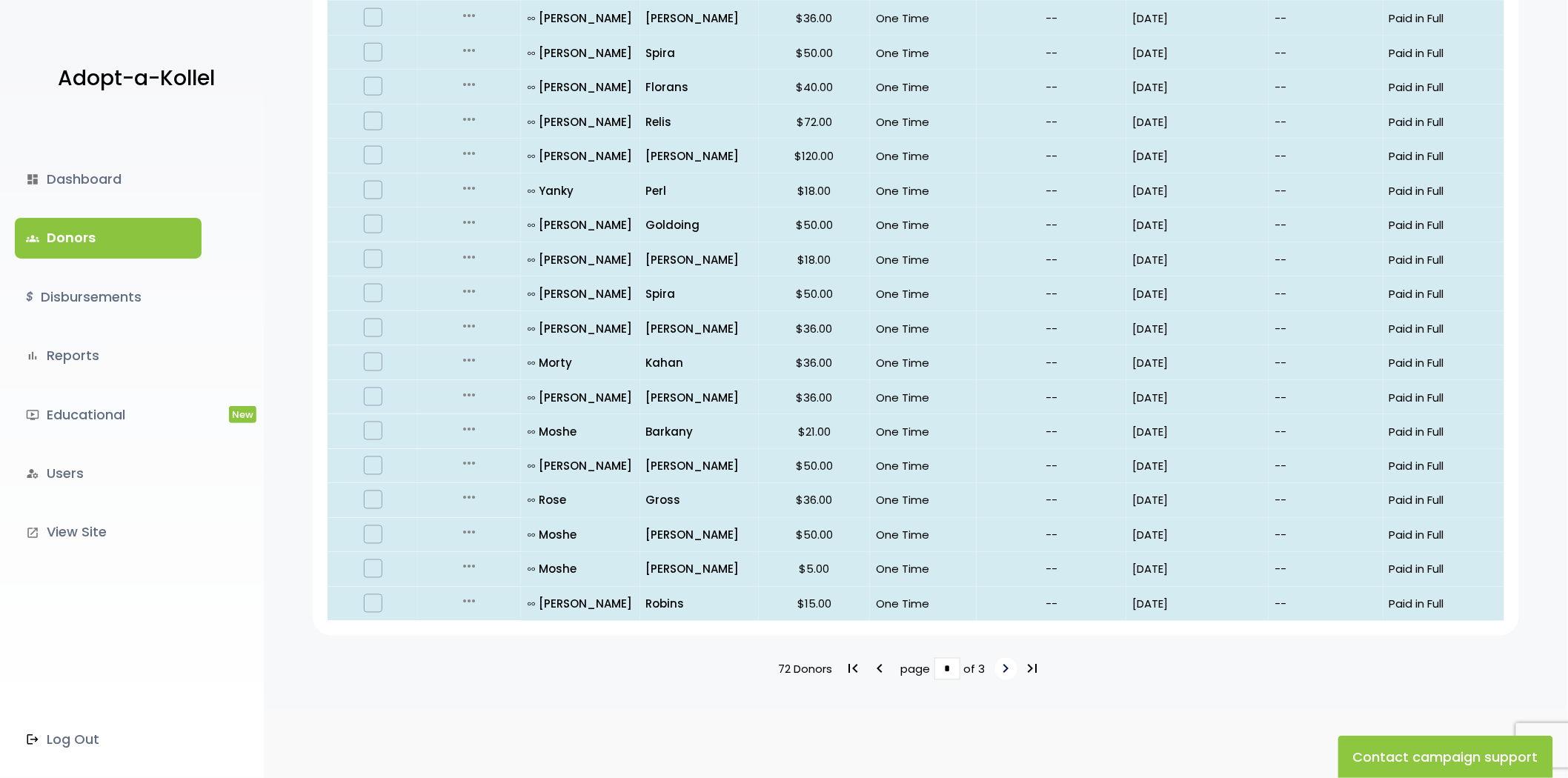
click at [1008, 666] on icon "keyboard_arrow_right" at bounding box center [1006, 669] width 17 height 18
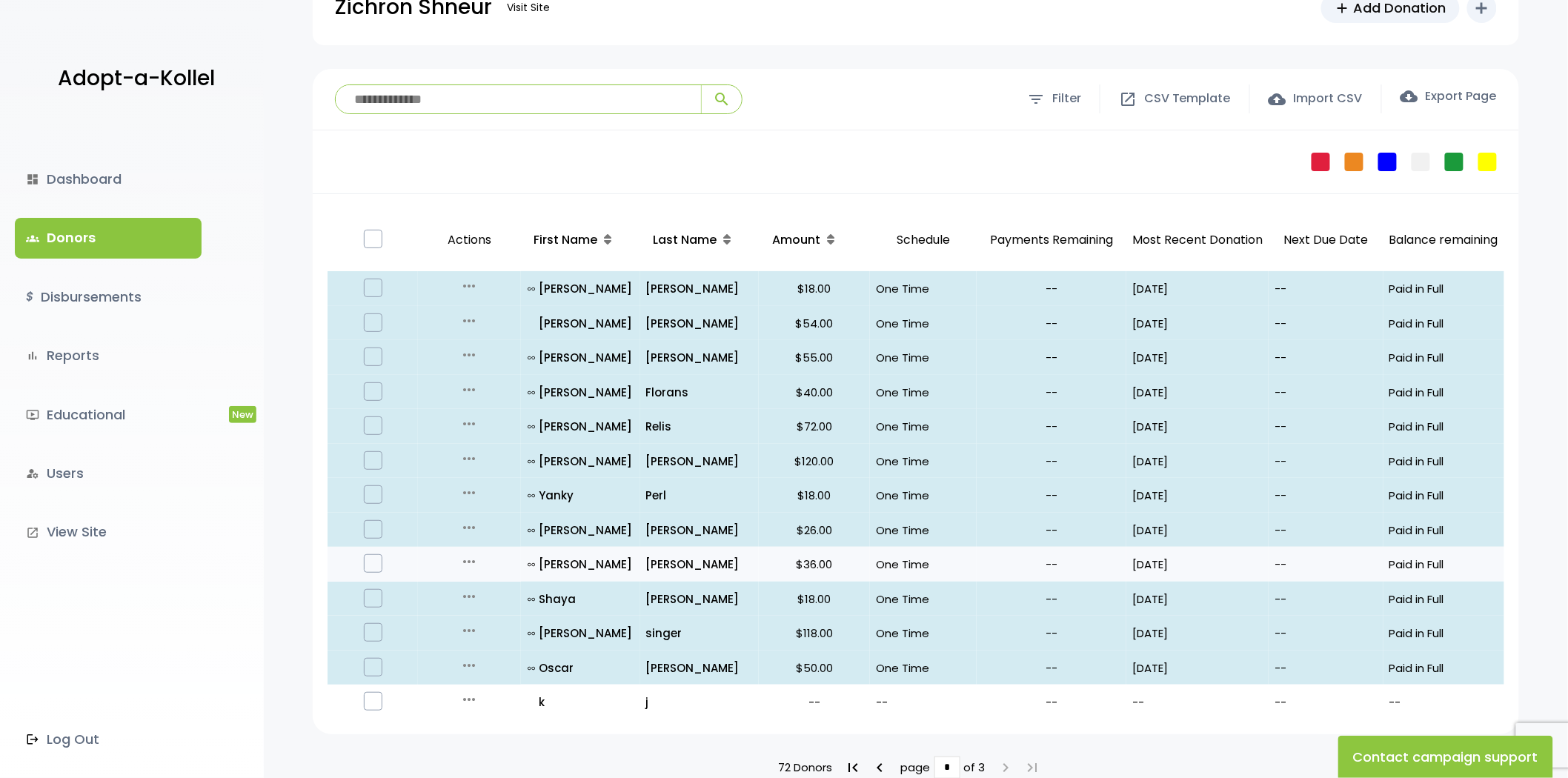
scroll to position [82, 0]
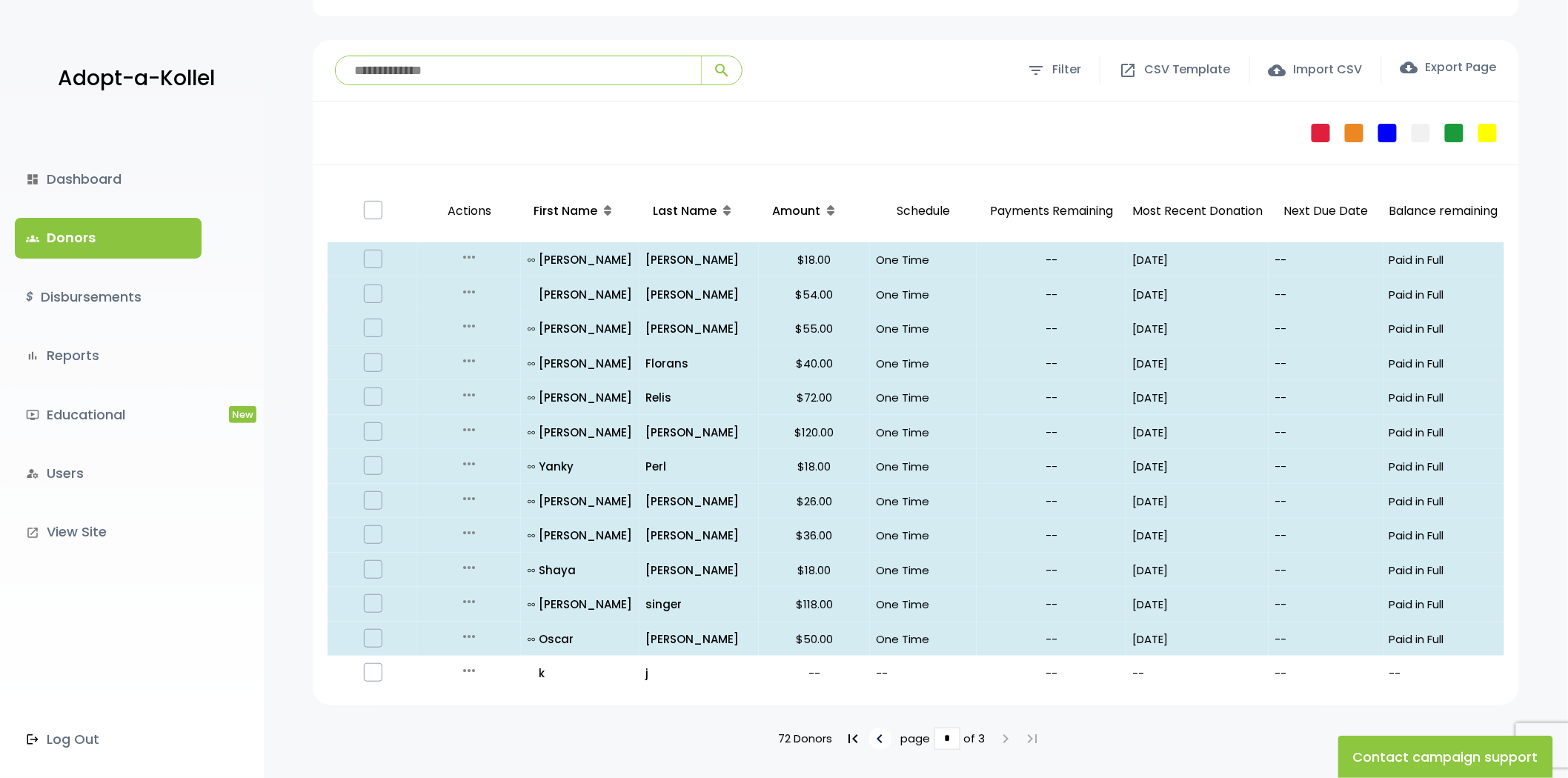
click at [879, 738] on icon "keyboard_arrow_left" at bounding box center [880, 739] width 17 height 18
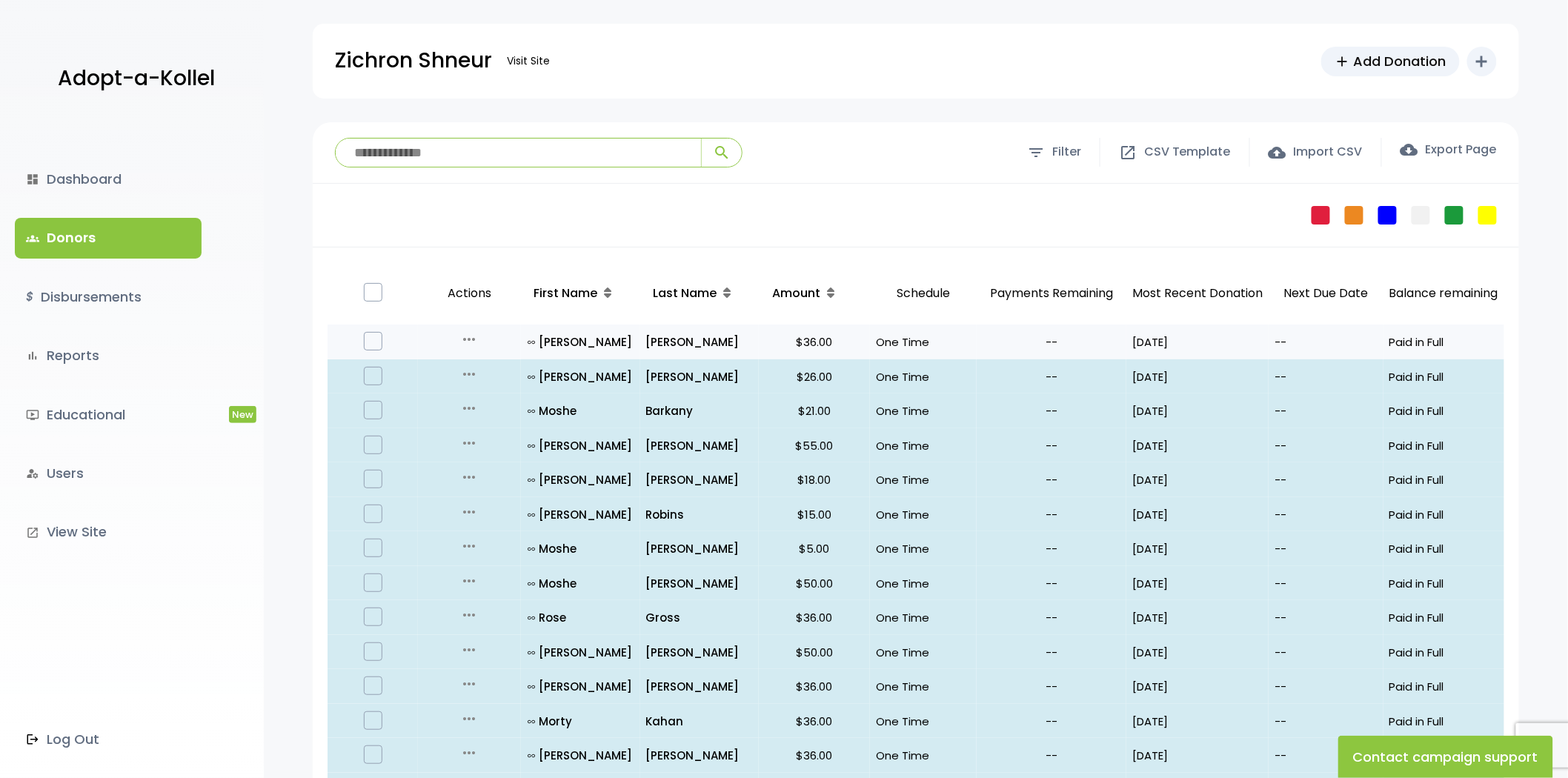
drag, startPoint x: 1131, startPoint y: 347, endPoint x: 1174, endPoint y: 353, distance: 43.4
click at [1174, 353] on td "07/16/25" at bounding box center [1197, 342] width 142 height 35
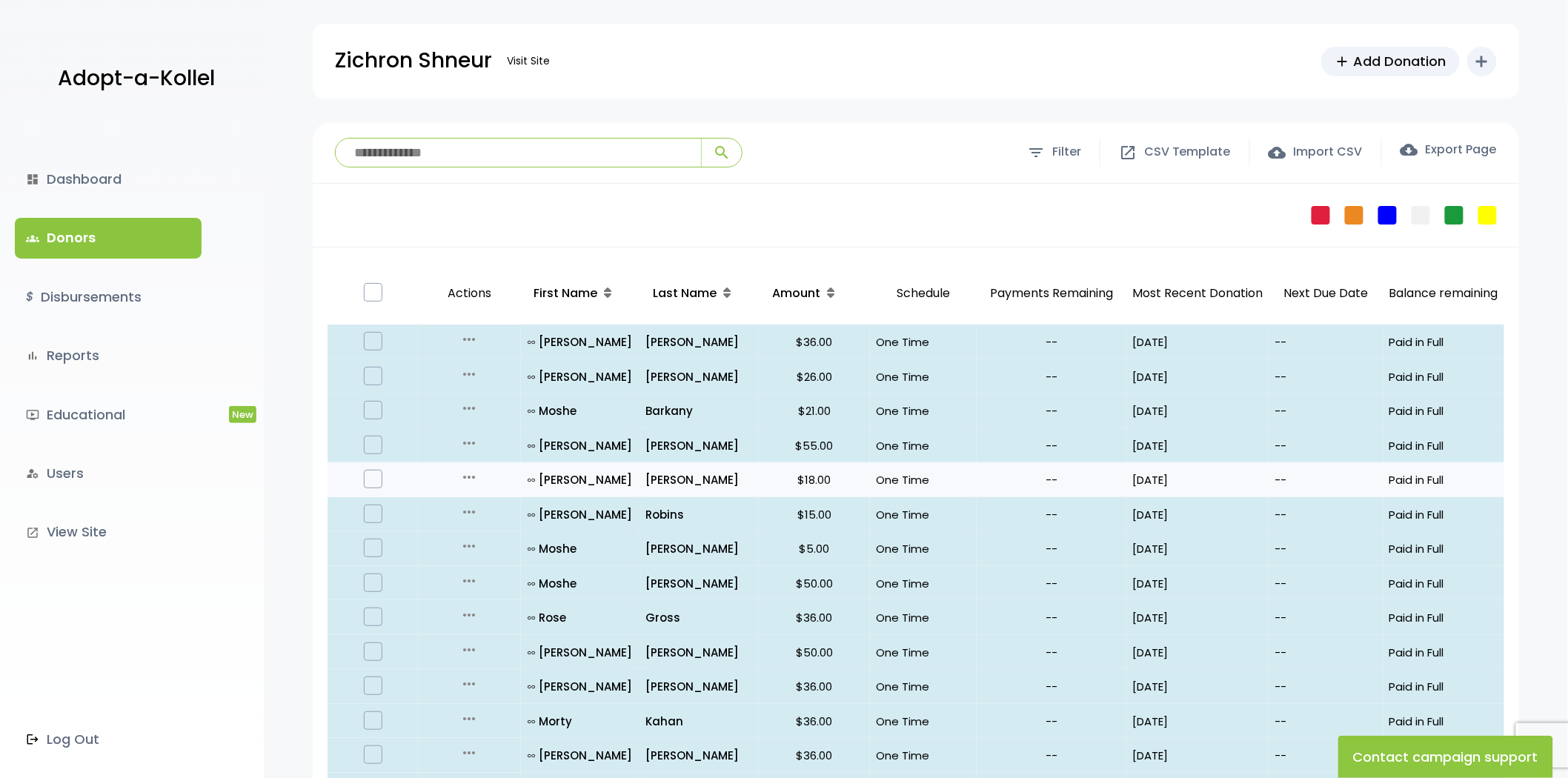
drag, startPoint x: 1170, startPoint y: 332, endPoint x: 1128, endPoint y: 476, distance: 150.0
click at [1128, 476] on td "07/16/25" at bounding box center [1197, 480] width 142 height 35
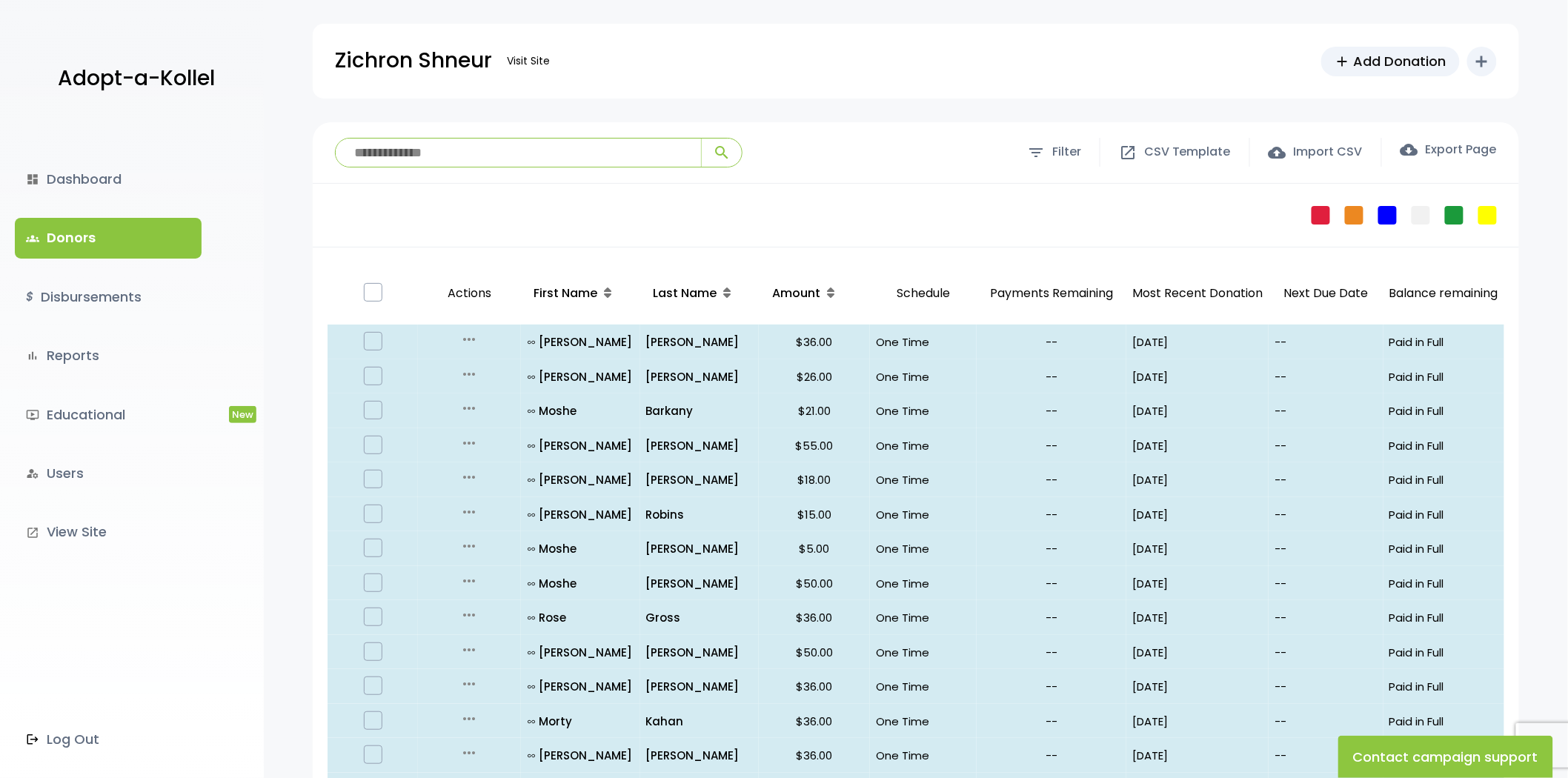
click at [107, 452] on div "dashboard Dashboard groups Donors $ Disbursements bar_chart Reports ondemand_vi…" at bounding box center [132, 450] width 264 height 656
click at [110, 465] on link "manage_accounts Users" at bounding box center [108, 473] width 187 height 40
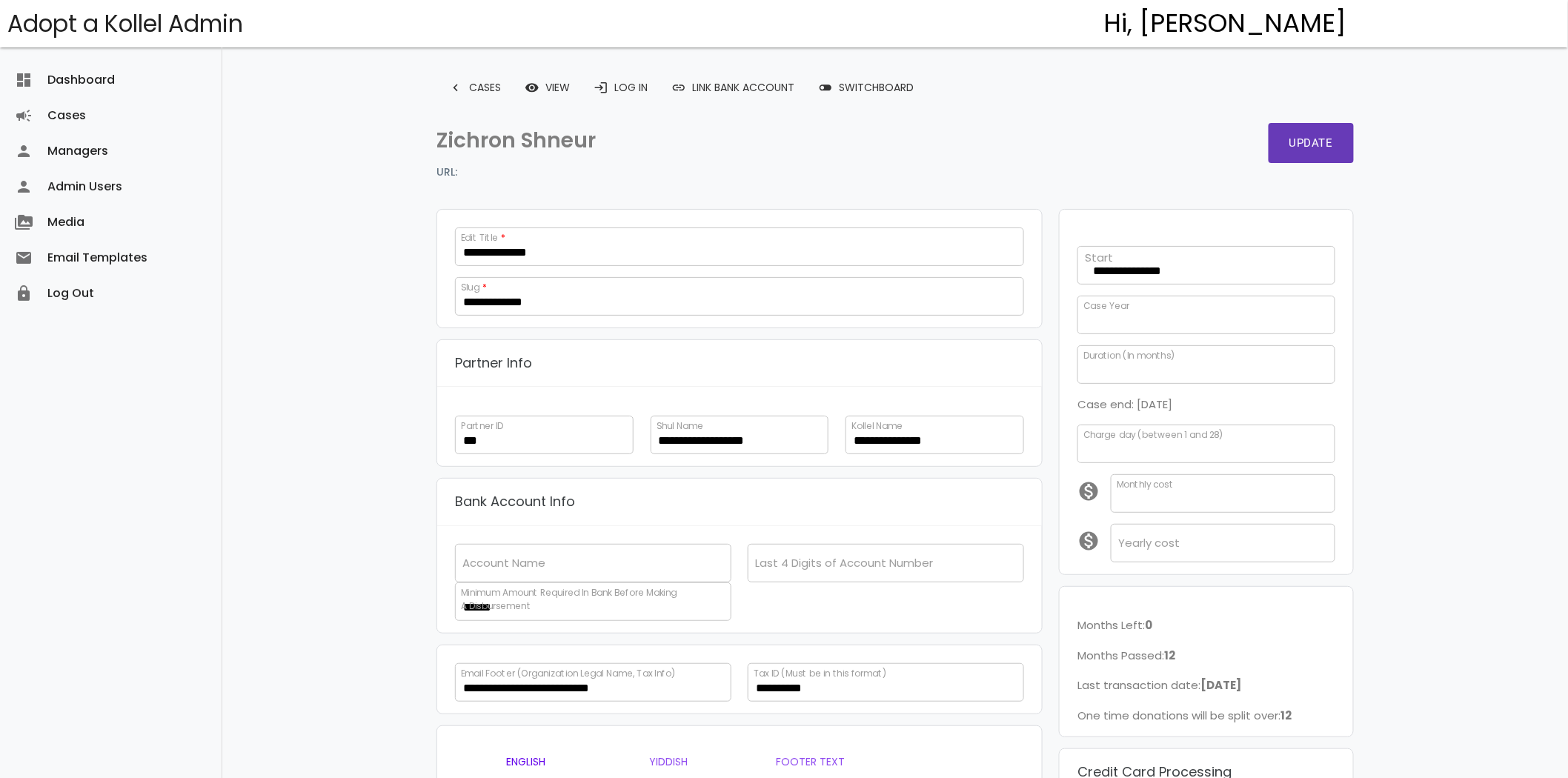
click at [576, 142] on p "Zichron Shneur" at bounding box center [662, 141] width 451 height 36
copy div "Zichron Shneur"
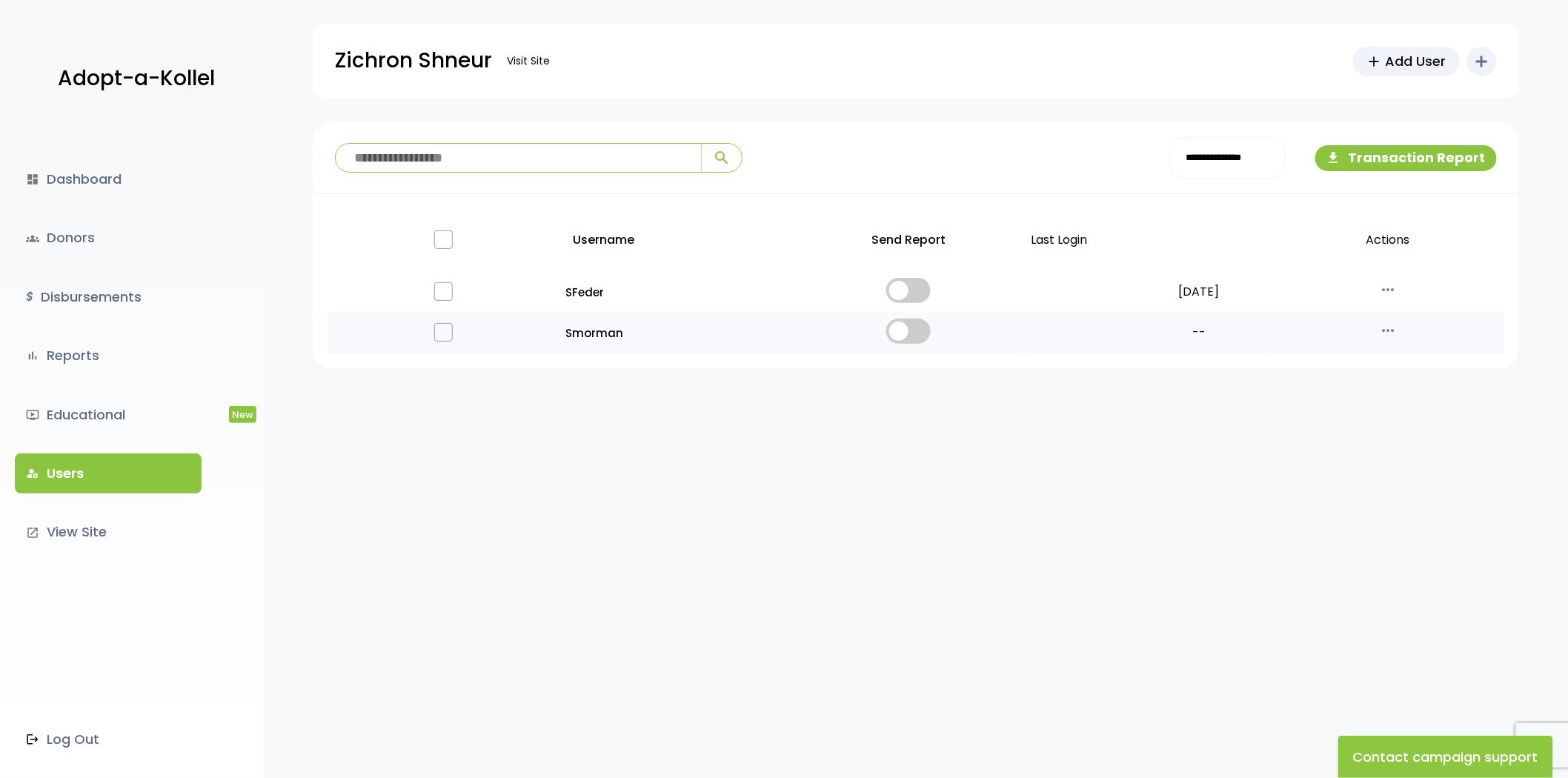
drag, startPoint x: 601, startPoint y: 286, endPoint x: 601, endPoint y: 312, distance: 26.0
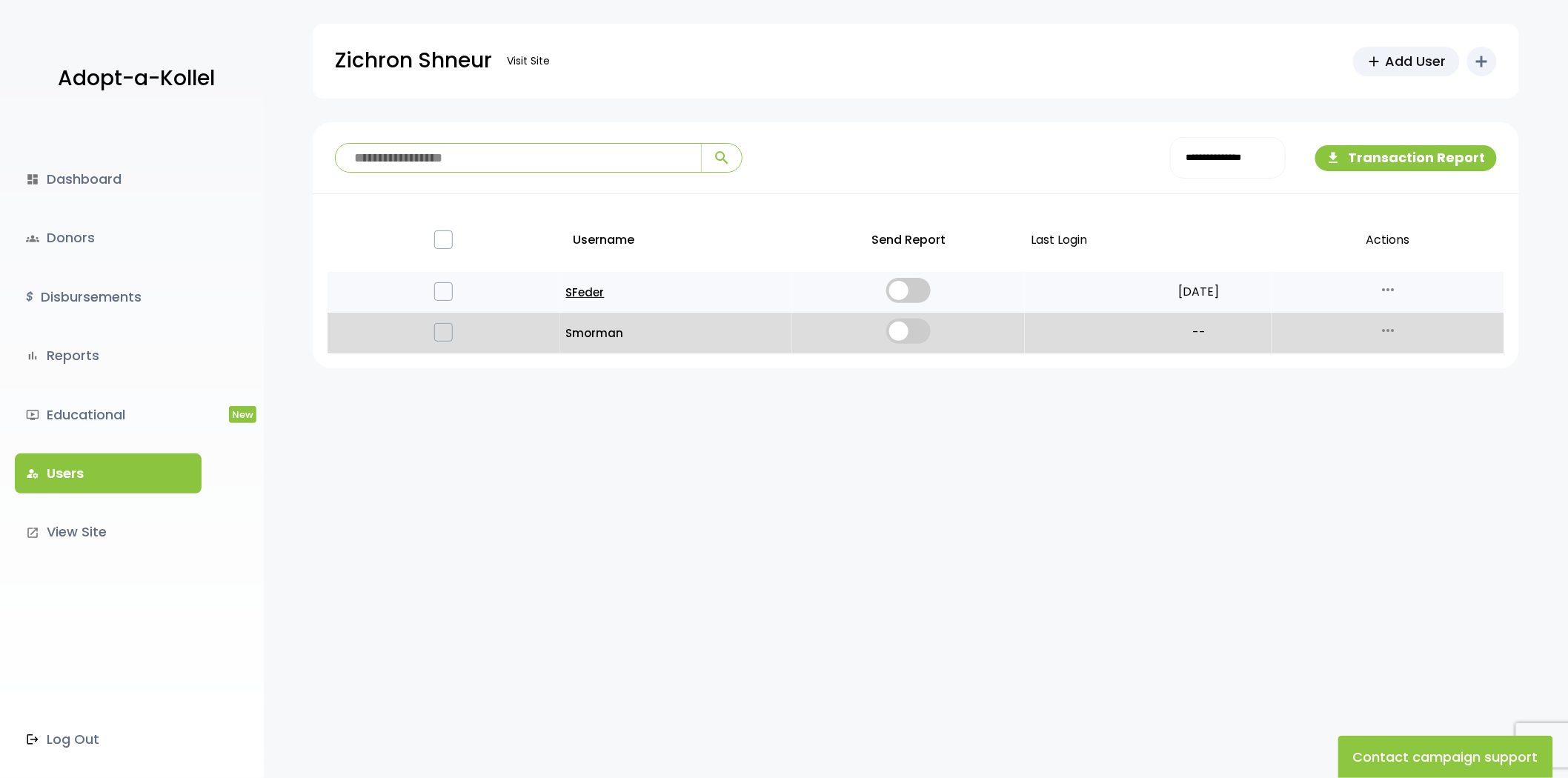
click at [587, 292] on p "SFeder" at bounding box center [677, 292] width 221 height 20
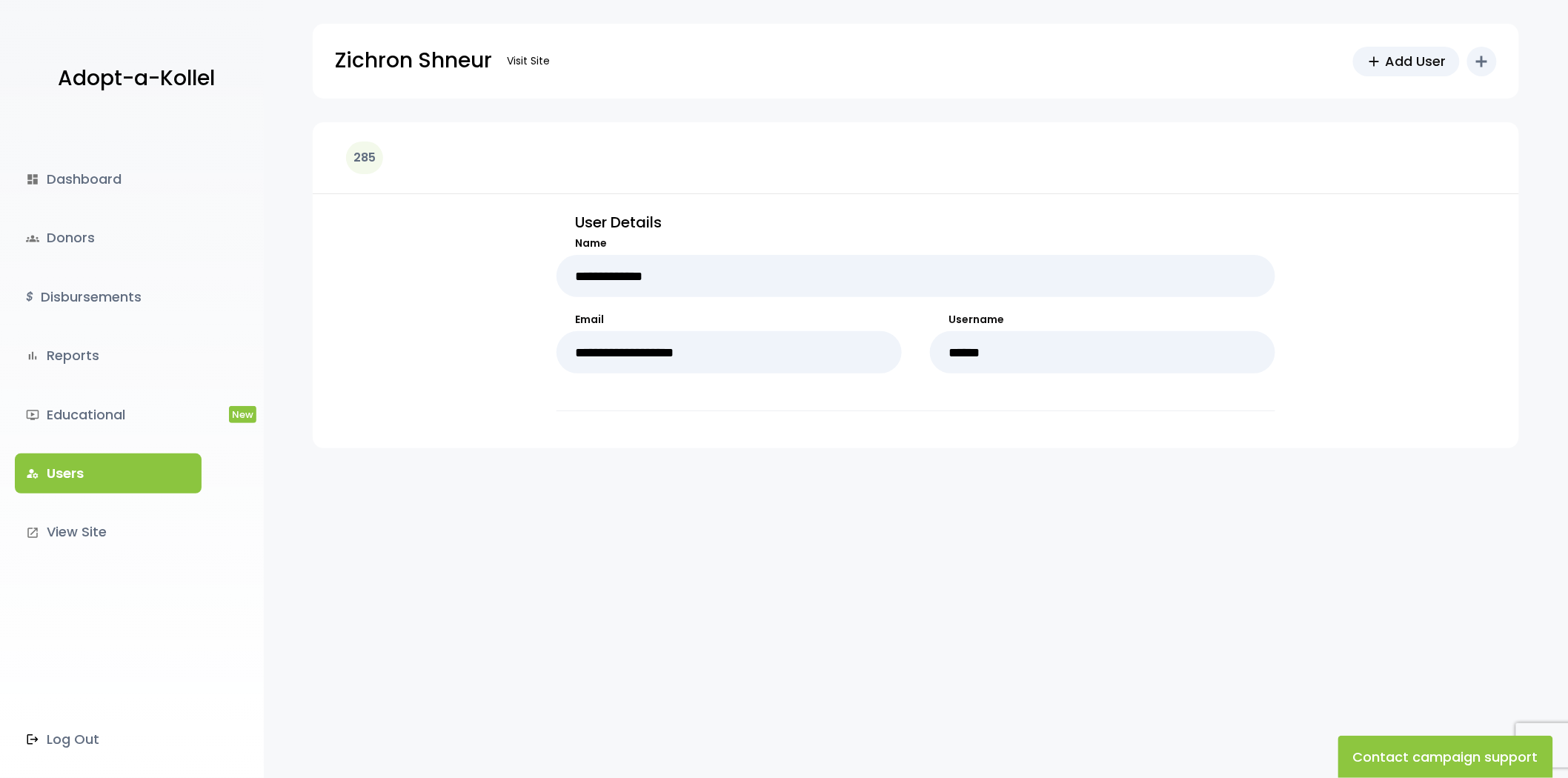
click at [84, 477] on link "manage_accounts Users" at bounding box center [108, 473] width 187 height 40
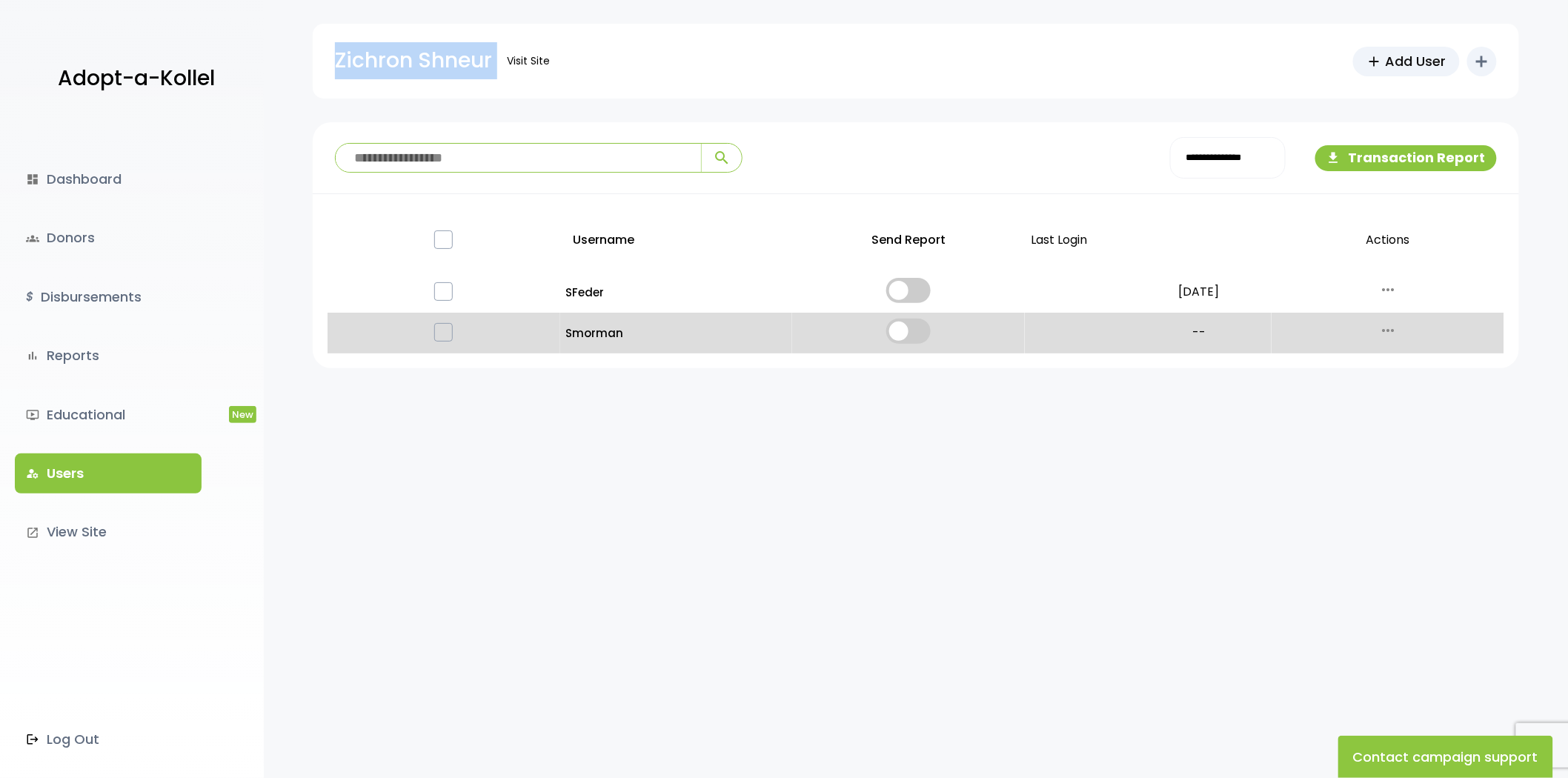
drag, startPoint x: 326, startPoint y: 63, endPoint x: 499, endPoint y: 80, distance: 173.8
click at [499, 80] on div "Zichron Shneur Visit Site add Add User add Shortcuts person Donor attach_money …" at bounding box center [915, 61] width 1206 height 75
click at [578, 56] on div "Zichron Shneur Visit Site add Add User add Shortcuts person Donor attach_money …" at bounding box center [915, 61] width 1162 height 75
click at [411, 152] on input "search" at bounding box center [518, 158] width 365 height 28
click at [443, 130] on div "**********" at bounding box center [915, 158] width 1206 height 72
